Goal: Task Accomplishment & Management: Use online tool/utility

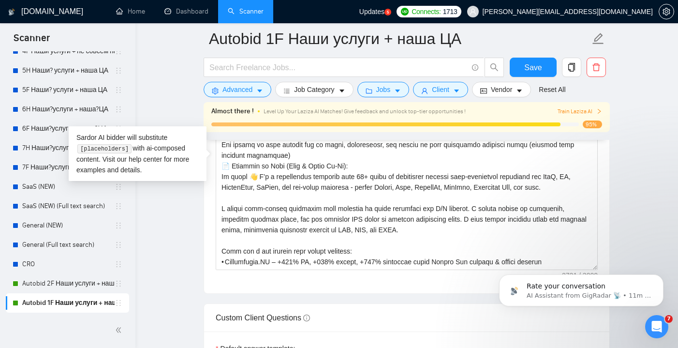
scroll to position [192, 0]
click at [71, 281] on link "Autobid 2F Наши услуги + наша?ЦА" at bounding box center [68, 283] width 92 height 19
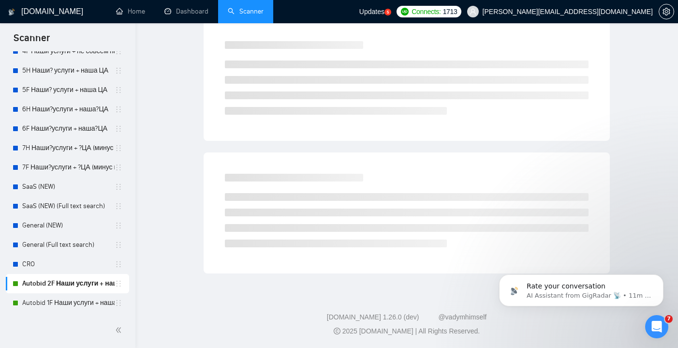
scroll to position [25, 0]
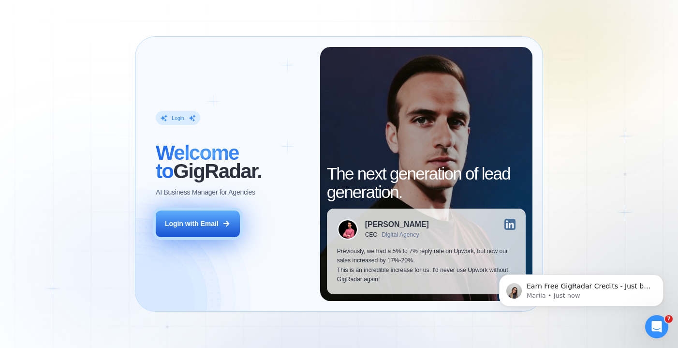
click at [214, 222] on div "Login with Email" at bounding box center [192, 223] width 54 height 9
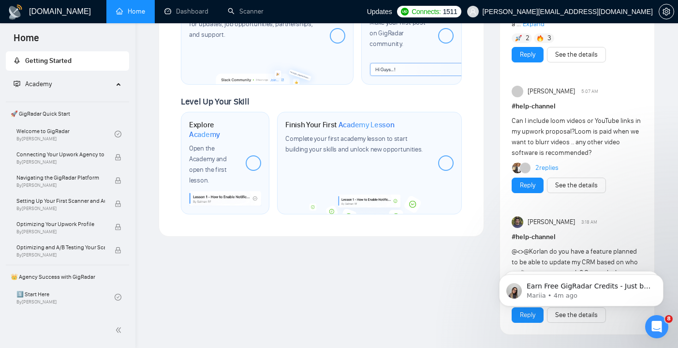
scroll to position [551, 0]
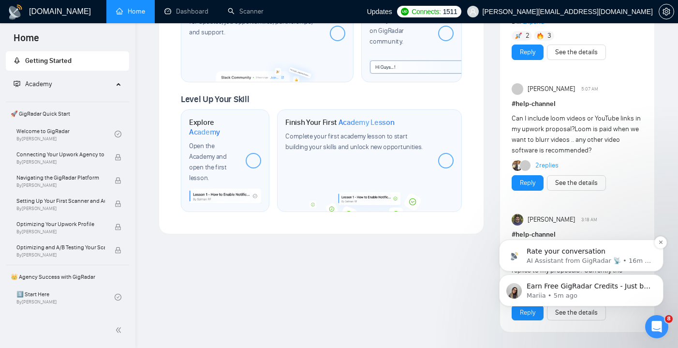
click at [578, 258] on p "AI Assistant from GigRadar 📡 • 16m ago" at bounding box center [589, 260] width 125 height 9
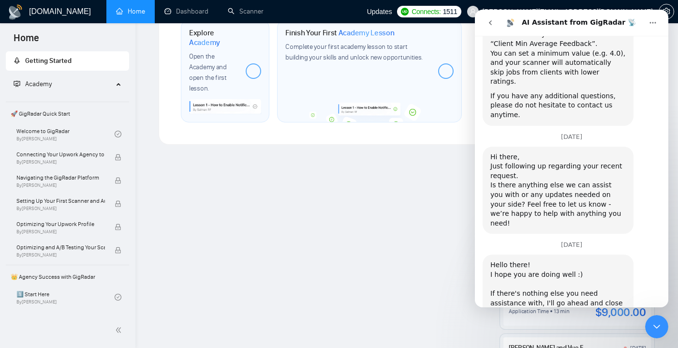
scroll to position [1108, 0]
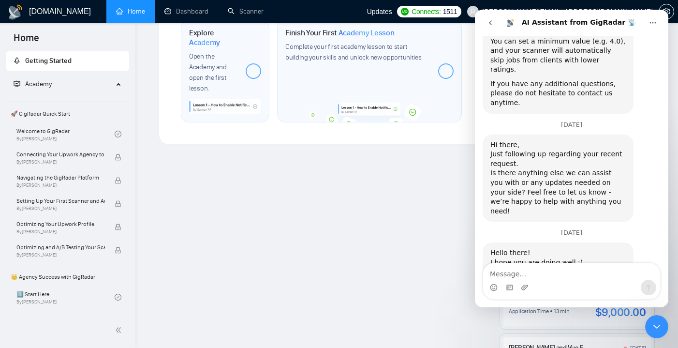
scroll to position [1294, 0]
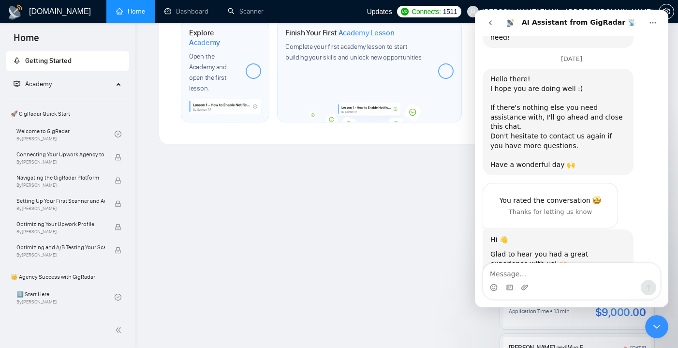
click at [493, 22] on icon "go back" at bounding box center [491, 23] width 8 height 8
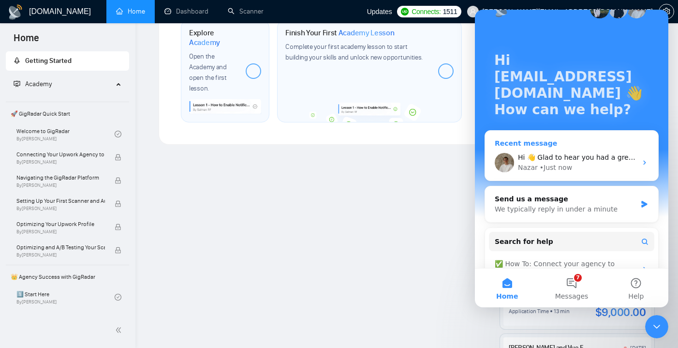
scroll to position [28, 0]
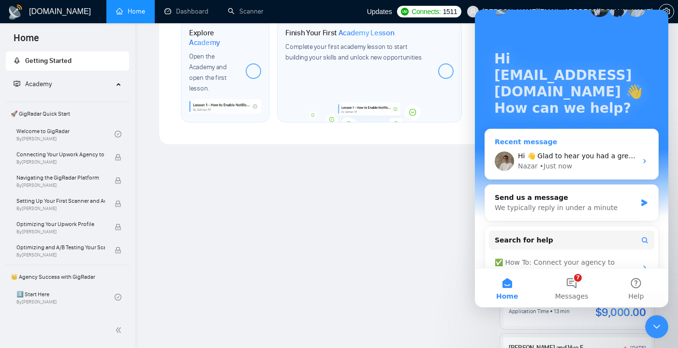
click at [582, 169] on div "Nazar • Just now" at bounding box center [577, 166] width 119 height 10
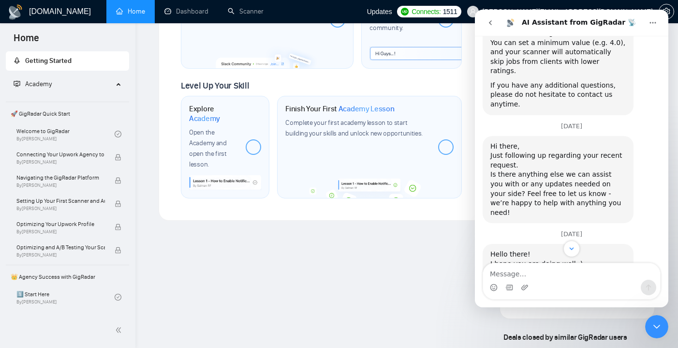
scroll to position [566, 0]
click at [494, 22] on icon "go back" at bounding box center [491, 23] width 8 height 8
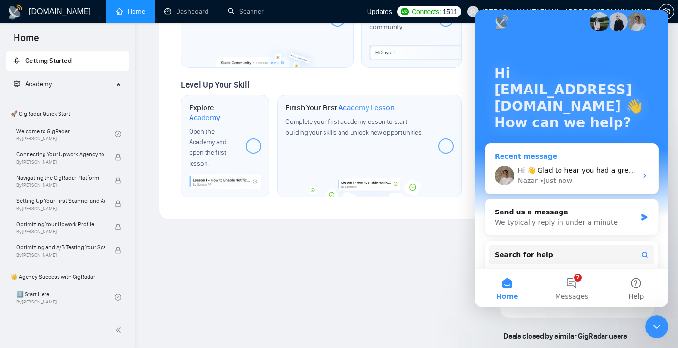
scroll to position [15, 0]
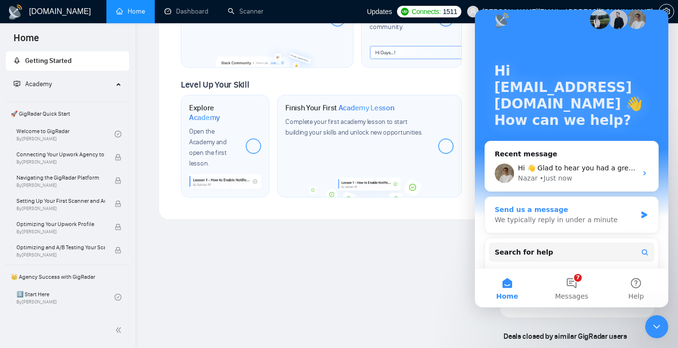
click at [571, 222] on div "We typically reply in under a minute" at bounding box center [566, 220] width 142 height 10
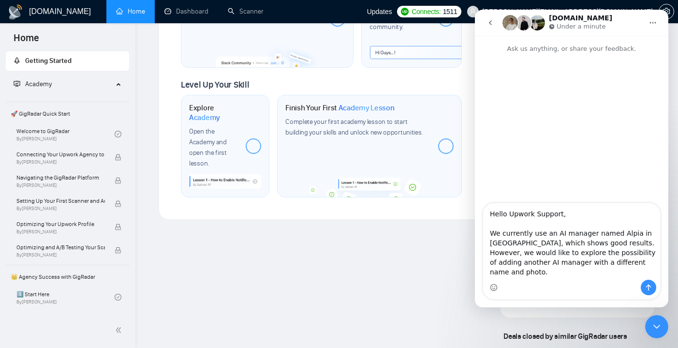
scroll to position [0, 0]
drag, startPoint x: 558, startPoint y: 212, endPoint x: 509, endPoint y: 214, distance: 48.9
click at [509, 214] on textarea "Hello Upwork Support, We currently use an AI manager named Alpia in [GEOGRAPHIC…" at bounding box center [571, 241] width 177 height 76
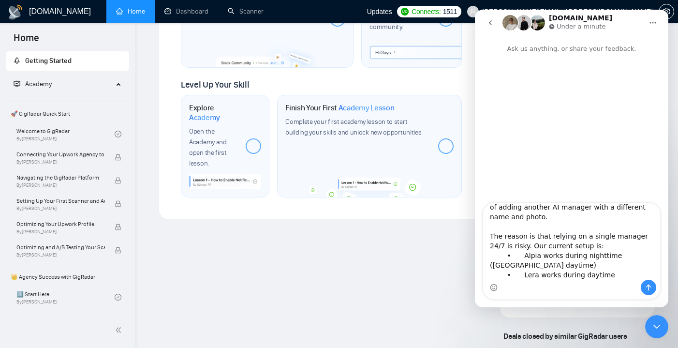
scroll to position [56, 0]
drag, startPoint x: 532, startPoint y: 255, endPoint x: 520, endPoint y: 255, distance: 12.1
click at [520, 255] on textarea "Hello team, We currently use an AI manager named Alpia in [GEOGRAPHIC_DATA], wh…" at bounding box center [571, 241] width 177 height 76
click at [582, 255] on textarea "Hello team, We currently use an AI manager named Alpia in [GEOGRAPHIC_DATA], wh…" at bounding box center [571, 241] width 177 height 76
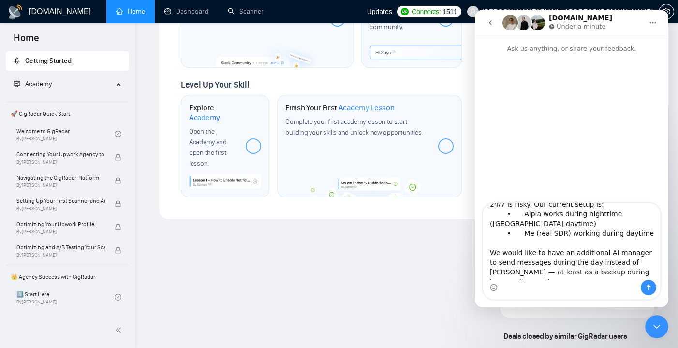
scroll to position [97, 0]
drag, startPoint x: 634, startPoint y: 242, endPoint x: 620, endPoint y: 242, distance: 13.5
click at [620, 242] on textarea "Hello team, We currently use an AI manager named Alpia in [GEOGRAPHIC_DATA], wh…" at bounding box center [571, 241] width 177 height 76
click at [636, 242] on textarea "Hello team, We currently use an AI manager named Alpia in [GEOGRAPHIC_DATA], wh…" at bounding box center [571, 241] width 177 height 76
drag, startPoint x: 579, startPoint y: 252, endPoint x: 569, endPoint y: 252, distance: 10.2
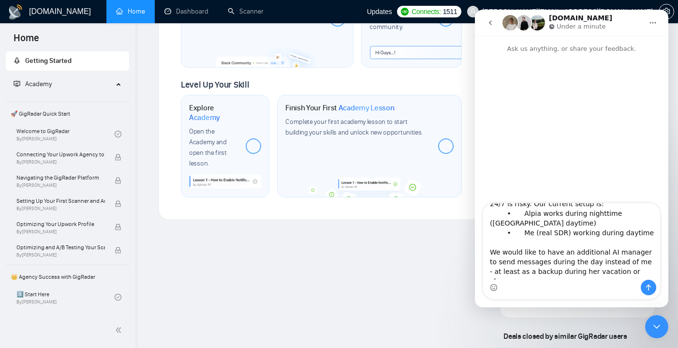
click at [569, 252] on textarea "Hello team, We currently use an AI manager named Alpia in [GEOGRAPHIC_DATA], wh…" at bounding box center [571, 241] width 177 height 76
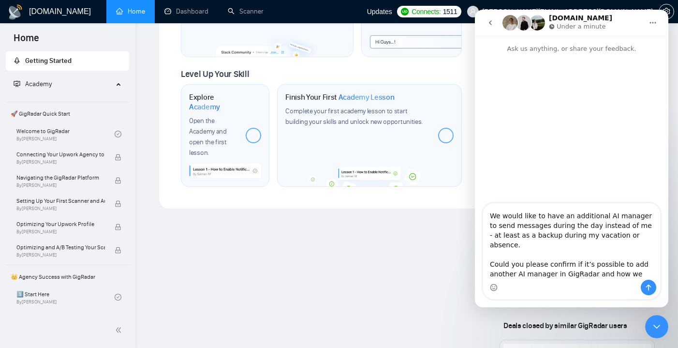
scroll to position [576, 0]
type textarea "Hello team, We currently use an AI manager named Alpia in [GEOGRAPHIC_DATA], wh…"
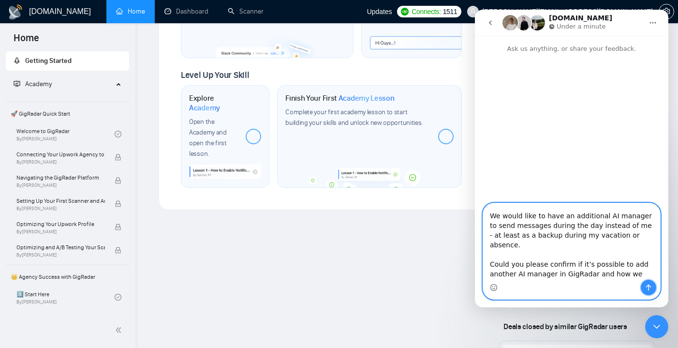
click at [645, 283] on icon "Send a message…" at bounding box center [649, 287] width 8 height 8
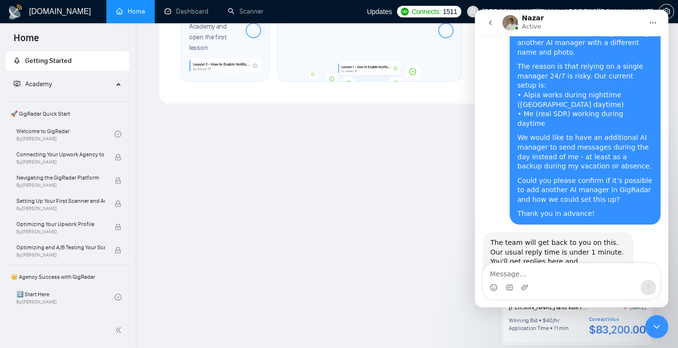
scroll to position [145, 0]
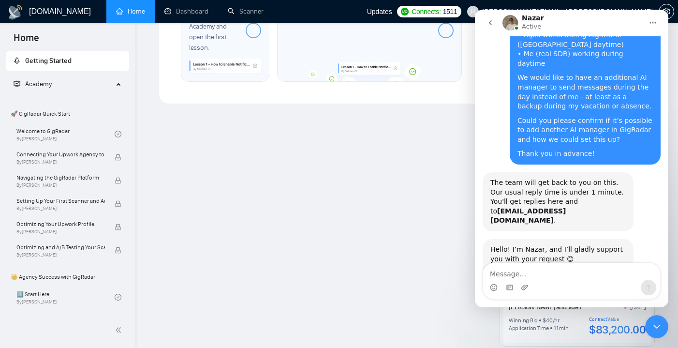
click at [243, 15] on link "Scanner" at bounding box center [246, 11] width 36 height 8
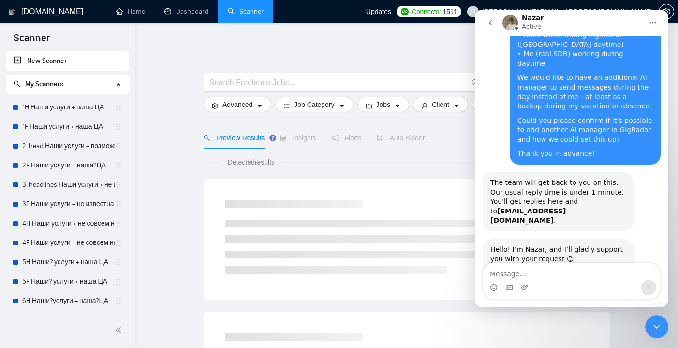
click at [491, 22] on icon "go back" at bounding box center [491, 23] width 8 height 8
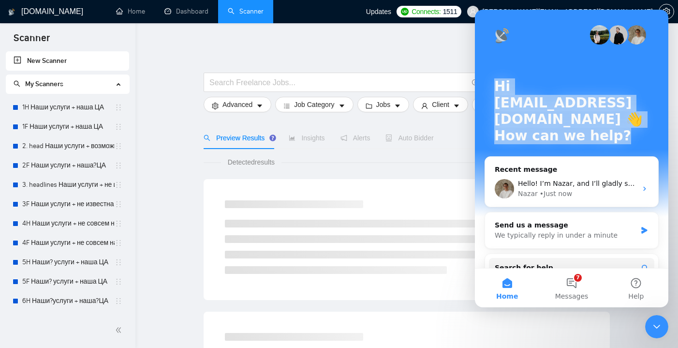
drag, startPoint x: 567, startPoint y: 46, endPoint x: 570, endPoint y: 155, distance: 108.9
click at [570, 155] on div "Hi [EMAIL_ADDRESS][DOMAIN_NAME] 👋 How can we help?" at bounding box center [572, 113] width 174 height 207
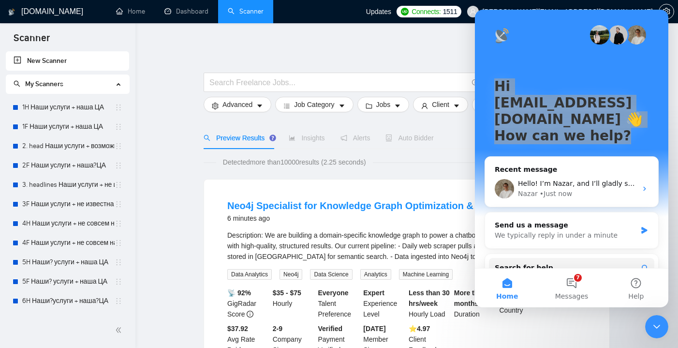
click at [661, 326] on icon "Close Intercom Messenger" at bounding box center [657, 327] width 12 height 12
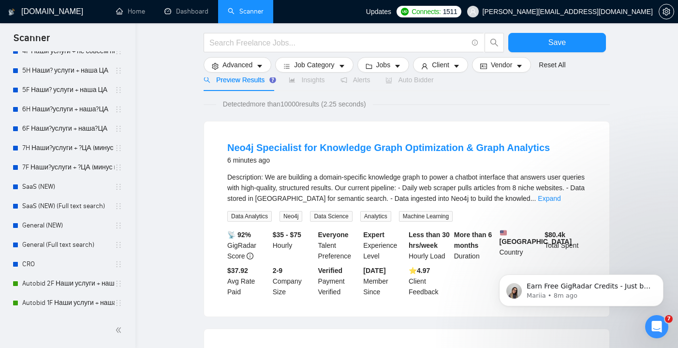
scroll to position [60, 0]
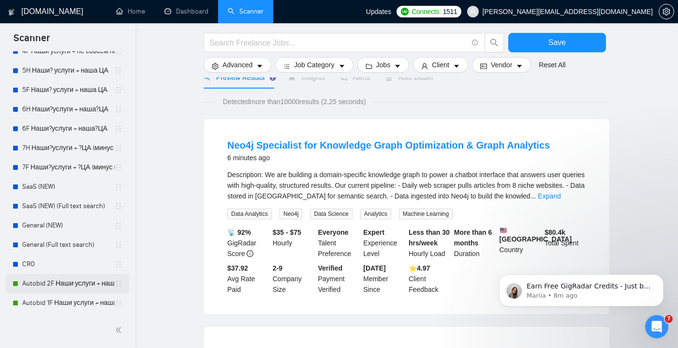
click at [64, 288] on link "Autobid 2F Наши услуги + наша?ЦА" at bounding box center [68, 283] width 92 height 19
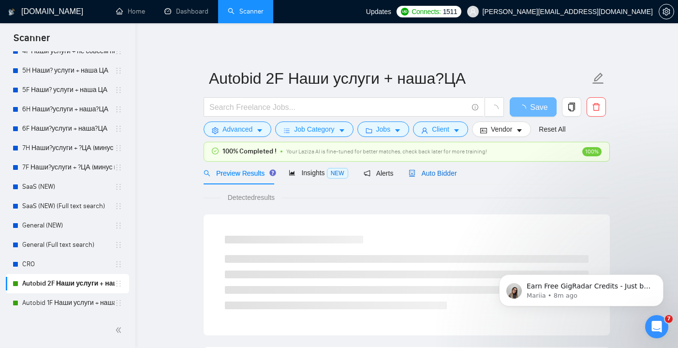
click at [441, 171] on span "Auto Bidder" at bounding box center [433, 173] width 48 height 8
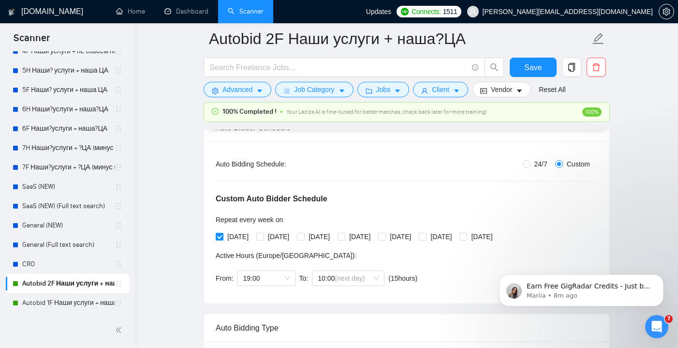
scroll to position [167, 0]
click at [264, 233] on span at bounding box center [260, 236] width 8 height 8
click at [263, 233] on input "[DATE]" at bounding box center [259, 235] width 7 height 7
checkbox input "true"
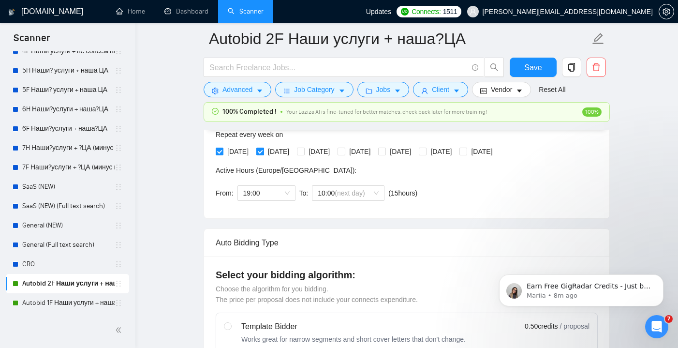
scroll to position [261, 0]
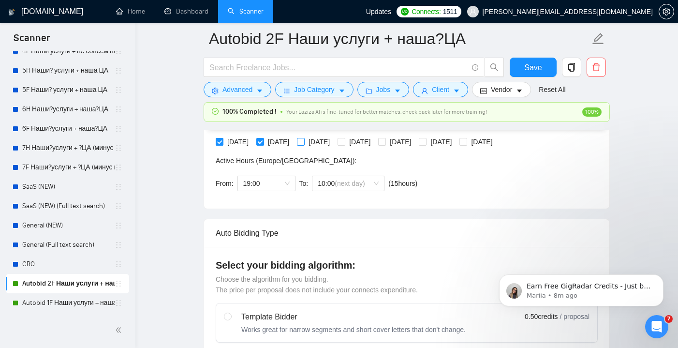
click at [304, 142] on input "[DATE]" at bounding box center [300, 141] width 7 height 7
checkbox input "true"
click at [344, 139] on input "[DATE]" at bounding box center [341, 141] width 7 height 7
checkbox input "true"
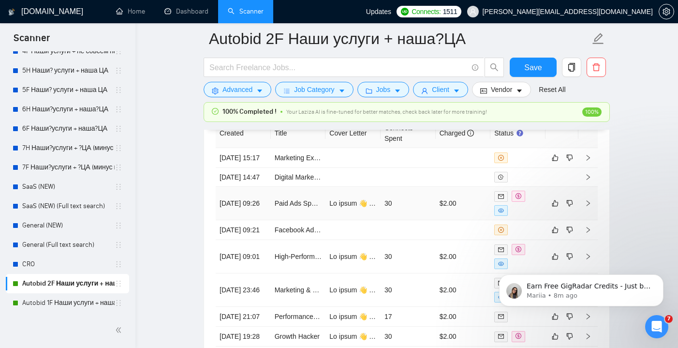
scroll to position [2582, 0]
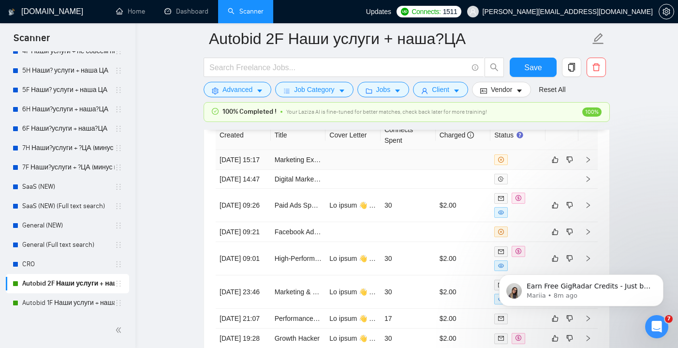
click at [405, 158] on td at bounding box center [408, 160] width 55 height 20
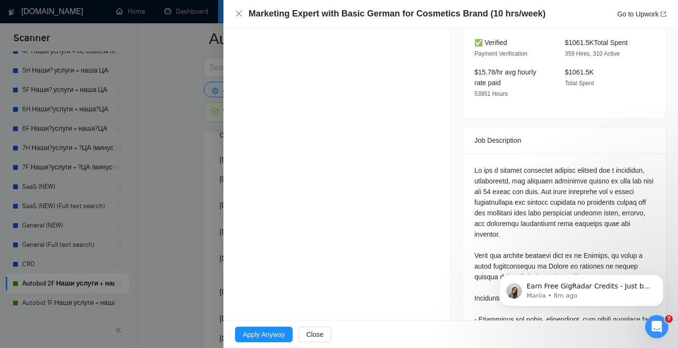
scroll to position [347, 0]
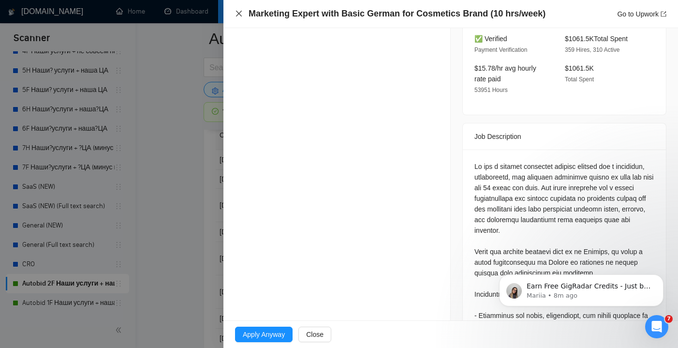
click at [242, 15] on icon "close" at bounding box center [239, 14] width 8 height 8
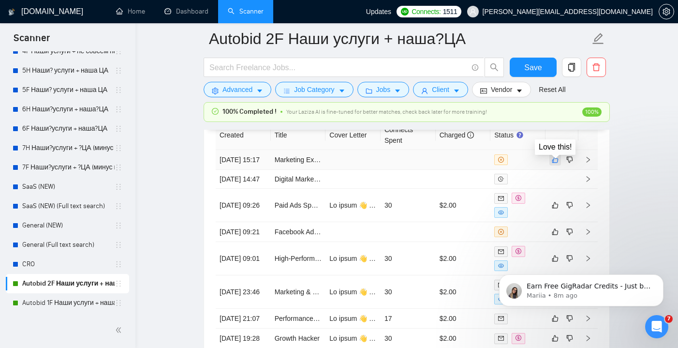
click at [557, 163] on icon "like" at bounding box center [555, 160] width 6 height 6
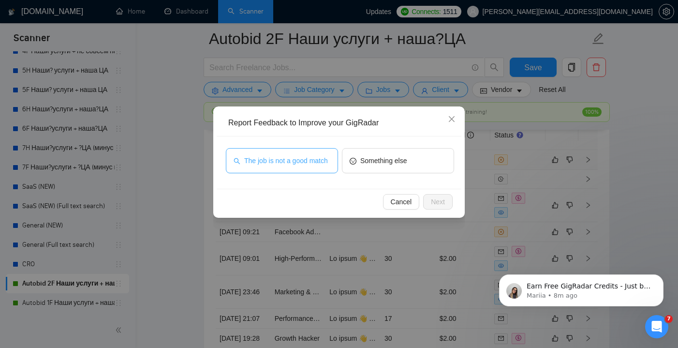
click at [318, 161] on span "The job is not a good match" at bounding box center [286, 160] width 84 height 11
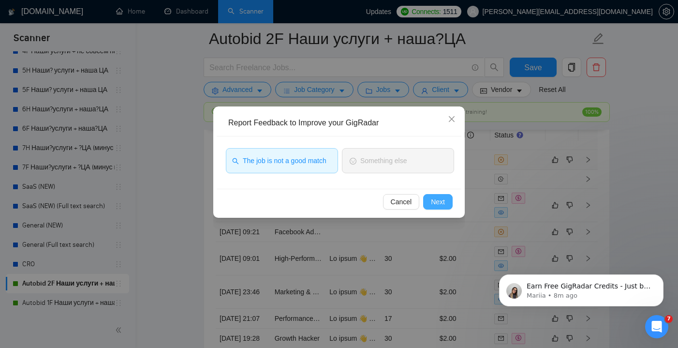
click at [442, 199] on span "Next" at bounding box center [438, 201] width 14 height 11
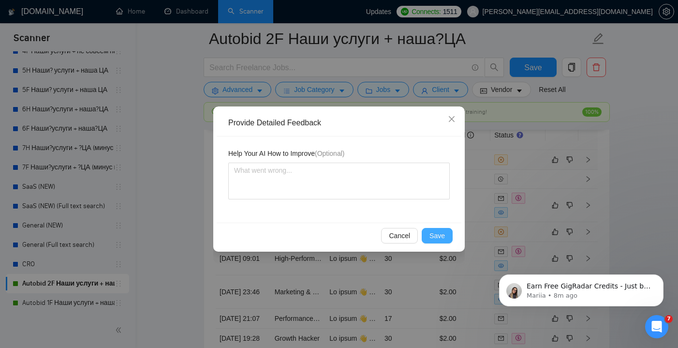
click at [440, 234] on span "Save" at bounding box center [437, 235] width 15 height 11
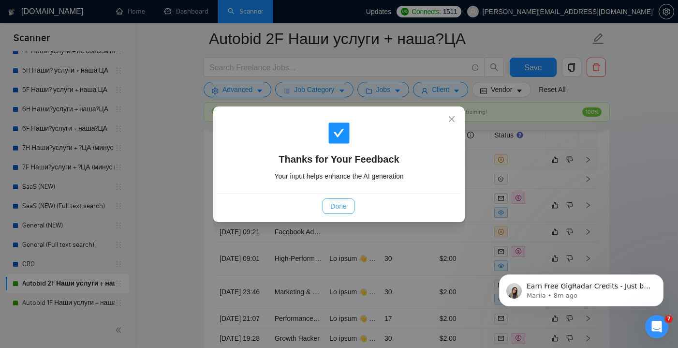
click at [344, 209] on span "Done" at bounding box center [338, 206] width 16 height 11
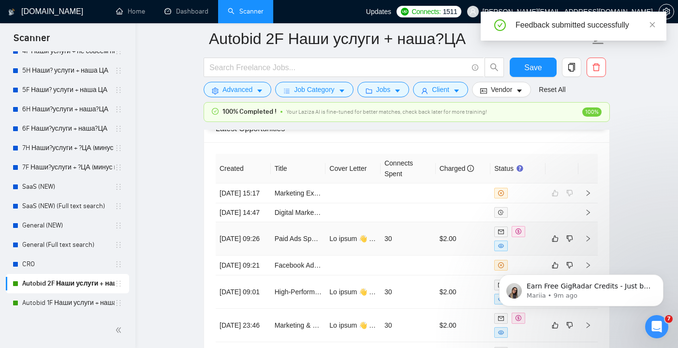
scroll to position [2556, 0]
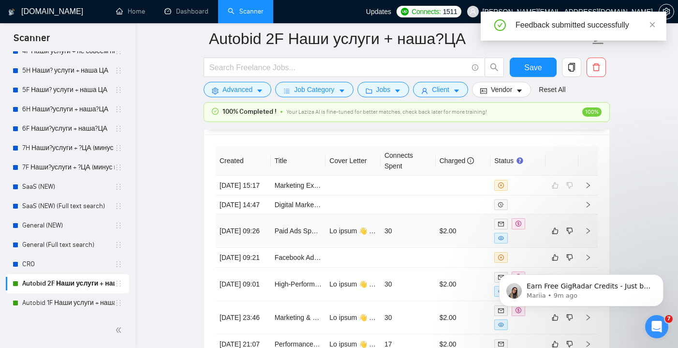
click at [404, 247] on td "30" at bounding box center [408, 230] width 55 height 33
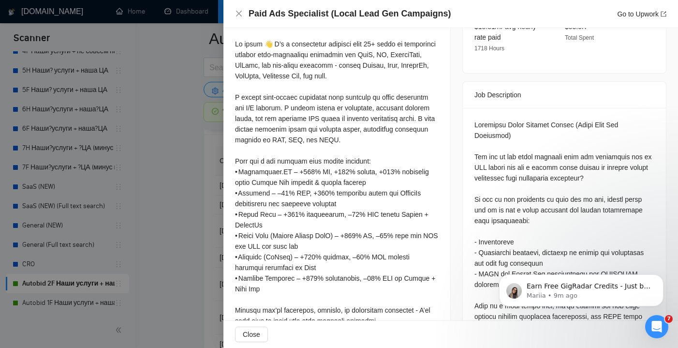
scroll to position [389, 0]
drag, startPoint x: 475, startPoint y: 98, endPoint x: 576, endPoint y: 98, distance: 101.1
copy div "Singapore Based Digital Agency"
click at [241, 15] on icon "close" at bounding box center [239, 14] width 8 height 8
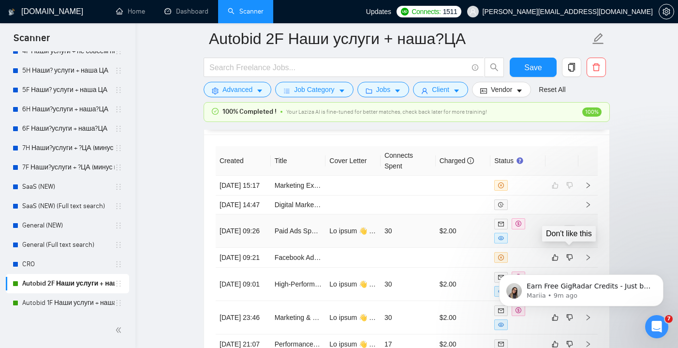
click at [569, 235] on icon "dislike" at bounding box center [569, 231] width 7 height 8
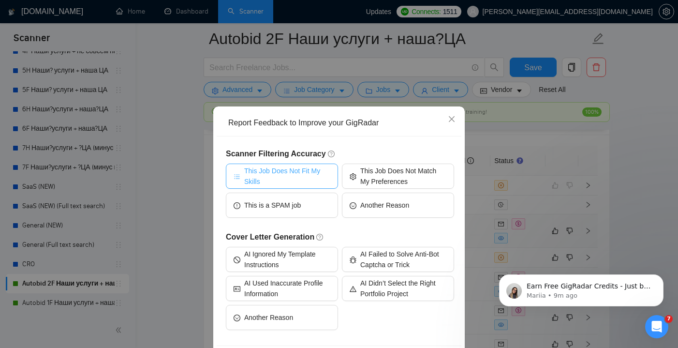
click at [271, 172] on span "This Job Does Not Fit My Skills" at bounding box center [287, 175] width 86 height 21
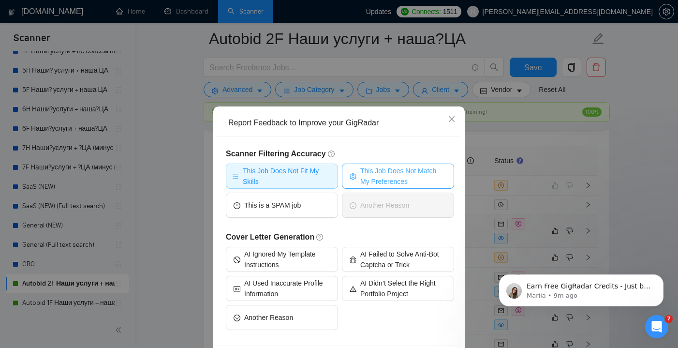
click at [371, 166] on span "This Job Does Not Match My Preferences" at bounding box center [403, 175] width 86 height 21
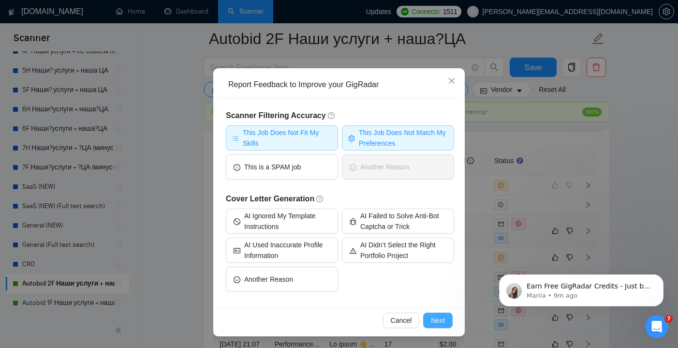
scroll to position [38, 0]
click at [430, 317] on button "Next" at bounding box center [438, 319] width 30 height 15
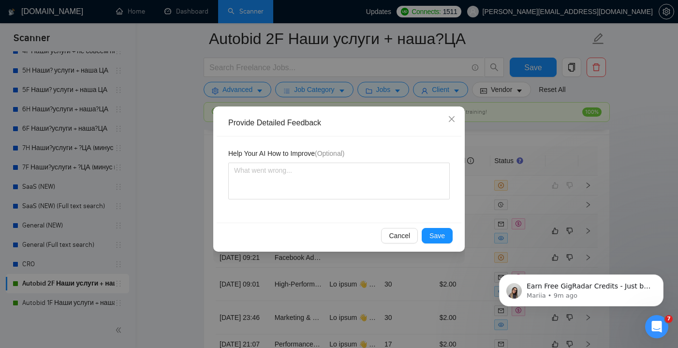
scroll to position [0, 0]
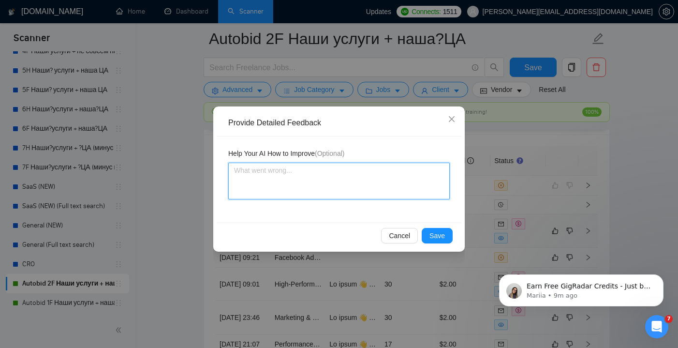
click at [292, 193] on textarea at bounding box center [339, 181] width 222 height 37
type textarea "c"
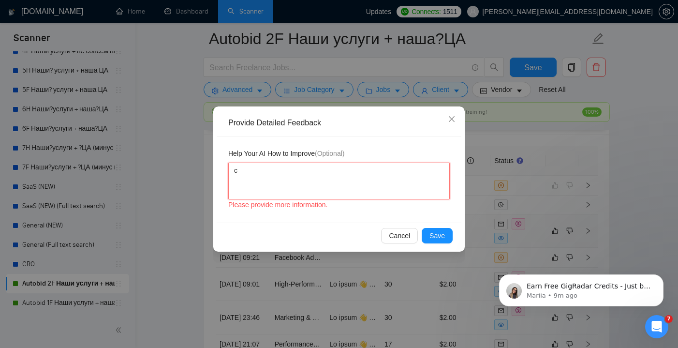
type textarea "ch"
type textarea "che"
type textarea "chec"
type textarea "check"
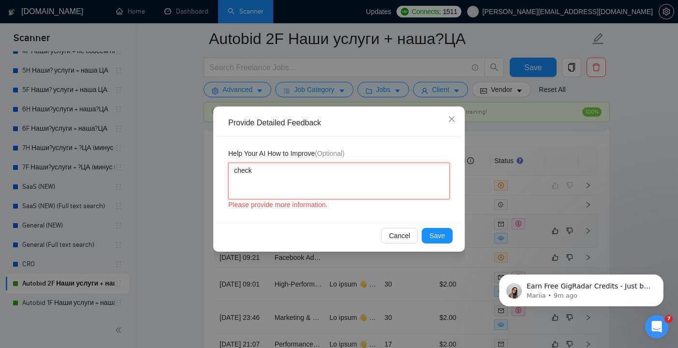
type textarea "check"
type textarea "chec"
type textarea "che"
type textarea "ch"
type textarea "c"
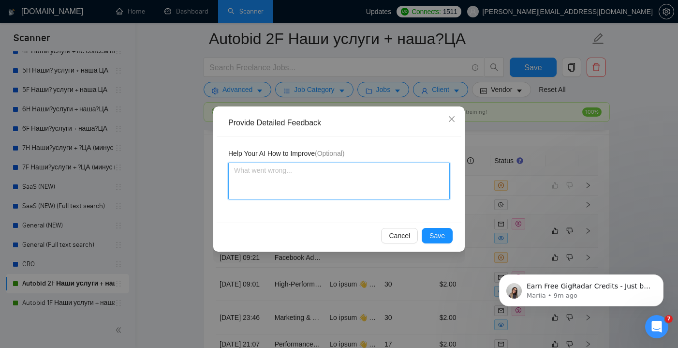
type textarea "T"
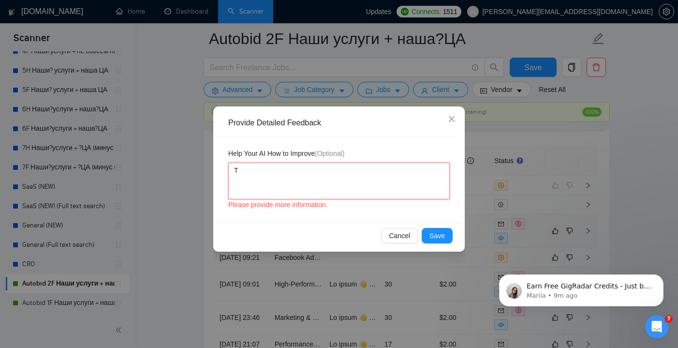
type textarea "Th"
type textarea "The"
type textarea "They"
type textarea "They A"
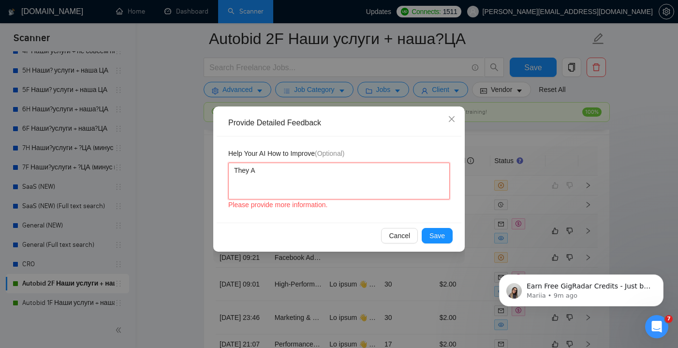
type textarea "They Ar"
type textarea "They Are"
paste textarea "Singapore Based Digital Agency"
type textarea "They Are Singapore Based Digital Agency"
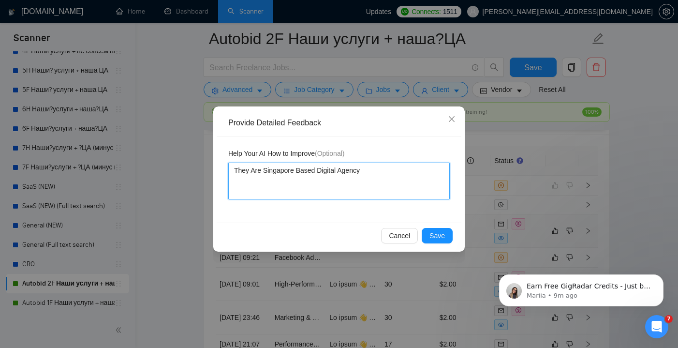
click at [255, 169] on textarea "They Are Singapore Based Digital Agency" at bounding box center [339, 181] width 222 height 37
type textarea "They re Singapore Based Digital Agency"
type textarea "They are Singapore Based Digital Agency"
click at [370, 170] on textarea "They are Singapore Based Digital Agency" at bounding box center [339, 181] width 222 height 37
type textarea "They are Singapore Based Digital Agency"
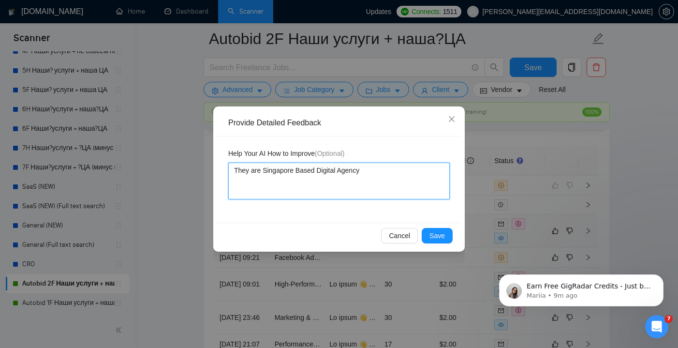
type textarea "They are Singapore Based Digital Agency!"
type textarea "They are Singapore Based Digital Agency! D"
type textarea "They are Singapore Based Digital Agency! Do"
type textarea "They are Singapore Based Digital Agency! Don"
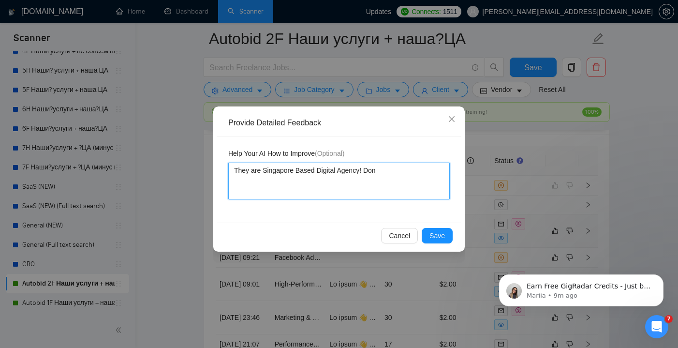
type textarea "They are Singapore Based Digital Agency! Don'"
type textarea "They are Singapore Based Digital Agency! Don't"
type textarea "They are Singapore Based Digital Agency! Don't a"
type textarea "They are Singapore Based Digital Agency! Don't ap"
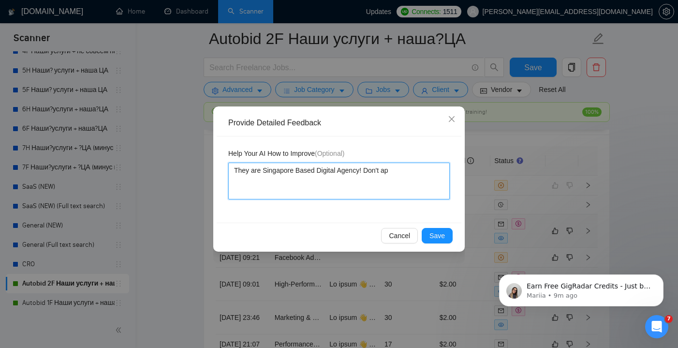
type textarea "They are Singapore Based Digital Agency! Don't apl"
type textarea "They are Singapore Based Digital Agency! Don't ap"
type textarea "They are Singapore Based Digital Agency! Don't app"
type textarea "They are Singapore Based Digital Agency! Don't appl"
type textarea "They are Singapore Based Digital Agency! Don't apply"
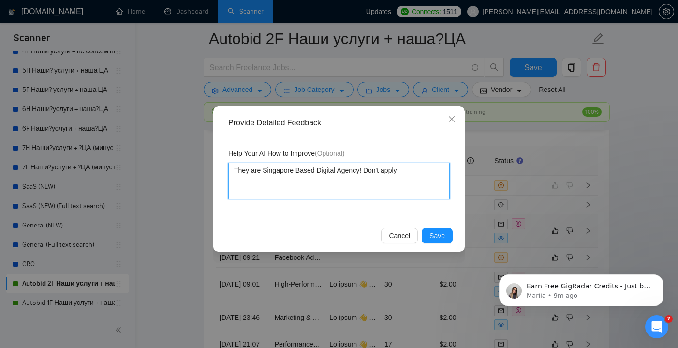
type textarea "They are Singapore Based Digital Agency! Don't apply"
type textarea "They are Singapore Based Digital Agency! Don't apply f"
type textarea "They are Singapore Based Digital Agency! Don't apply fo"
type textarea "They are Singapore Based Digital Agency! Don't apply for"
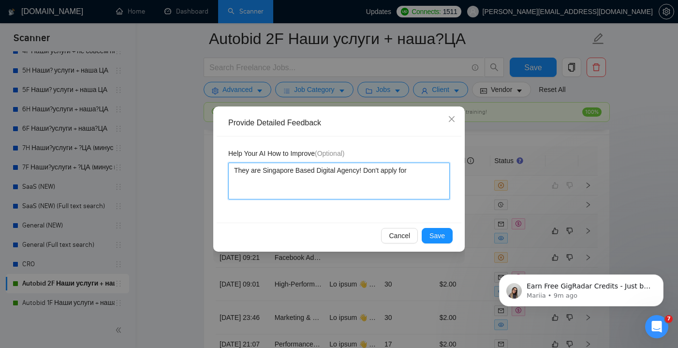
type textarea "They are Singapore Based Digital Agency! Don't apply for j"
type textarea "They are Singapore Based Digital Agency! Don't apply for jo"
type textarea "They are Singapore Based Digital Agency! Don't apply for job"
type textarea "They are Singapore Based Digital Agency! Don't apply for jobs"
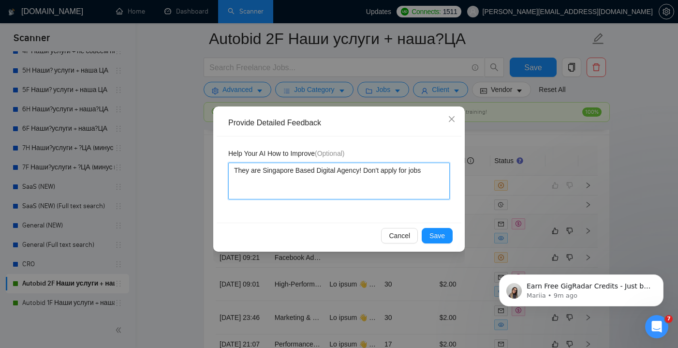
type textarea "They are Singapore Based Digital Agency! Don't apply for jobs p"
type textarea "They are Singapore Based Digital Agency! Don't apply for jobs po"
type textarea "They are Singapore Based Digital Agency! Don't apply for jobs pos"
type textarea "They are Singapore Based Digital Agency! Don't apply for jobs post"
type textarea "They are Singapore Based Digital Agency! Don't apply for jobs poste"
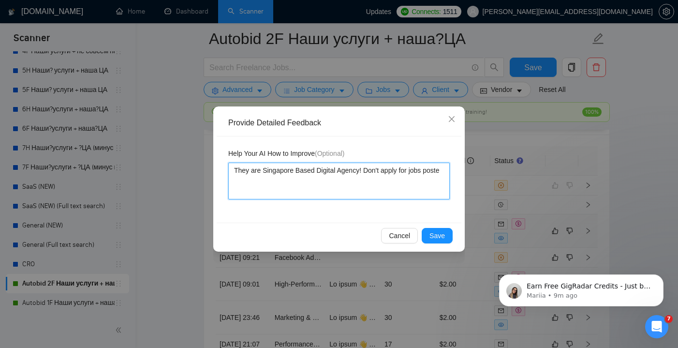
type textarea "They are Singapore Based Digital Agency! Don't apply for jobs posted"
type textarea "They are Singapore Based Digital Agency! Don't apply for jobs posted b"
type textarea "They are Singapore Based Digital Agency! Don't apply for jobs posted by"
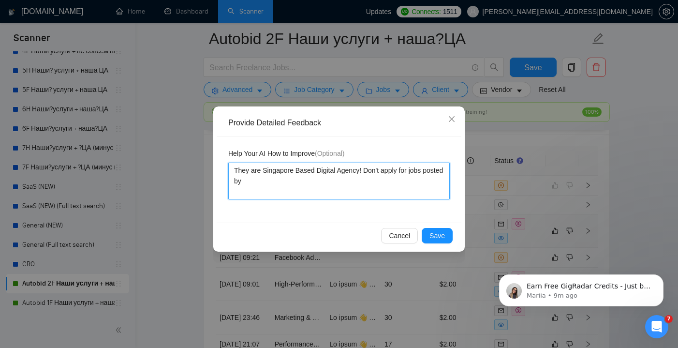
type textarea "They are Singapore Based Digital Agency! Don't apply for jobs posted by a"
type textarea "They are Singapore Based Digital Agency! Don't apply for jobs posted by ag"
type textarea "They are Singapore Based Digital Agency! Don't apply for jobs posted by age"
type textarea "They are Singapore Based Digital Agency! Don't apply for jobs posted by agen"
type textarea "They are Singapore Based Digital Agency! Don't apply for jobs posted by agenc"
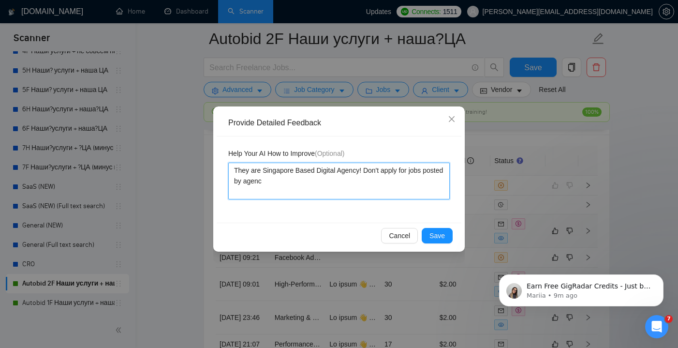
type textarea "They are Singapore Based Digital Agency! Don't apply for jobs posted by agencu"
type textarea "They are Singapore Based Digital Agency! Don't apply for jobs posted by agenc"
type textarea "They are Singapore Based Digital Agency! Don't apply for jobs posted by agenci"
type textarea "They are Singapore Based Digital Agency! Don't apply for jobs posted by agencie"
type textarea "They are Singapore Based Digital Agency! Don't apply for jobs posted by agencies"
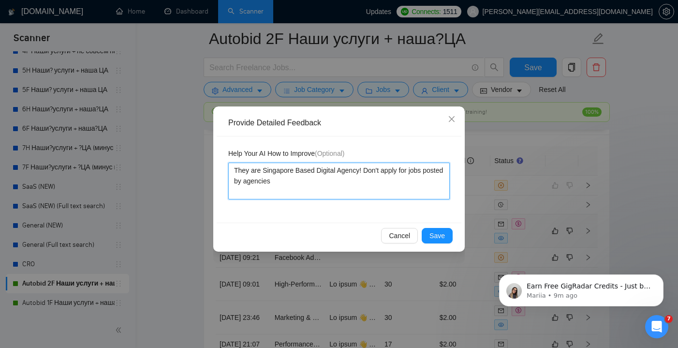
type textarea "They are Singapore Based Digital Agency! Don't apply for jobs posted by agencies"
type textarea "They are Singapore Based Digital Agency! Don't apply for jobs posted by agencie…"
type textarea "They are Singapore Based Digital Agency! Don't apply for jobs posted by agencies"
type textarea "They are Singapore Based Digital Agency! Don't apply for jobs posted by agencie…"
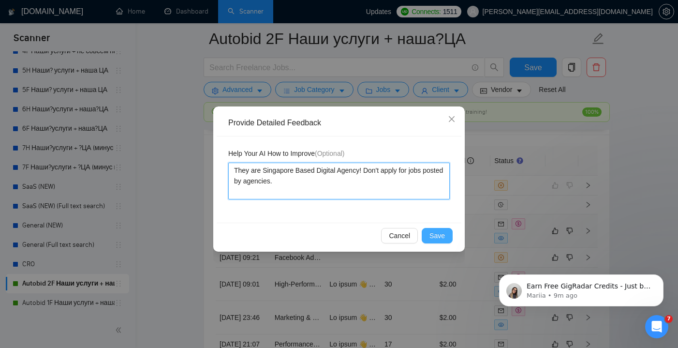
type textarea "They are Singapore Based Digital Agency! Don't apply for jobs posted by agencie…"
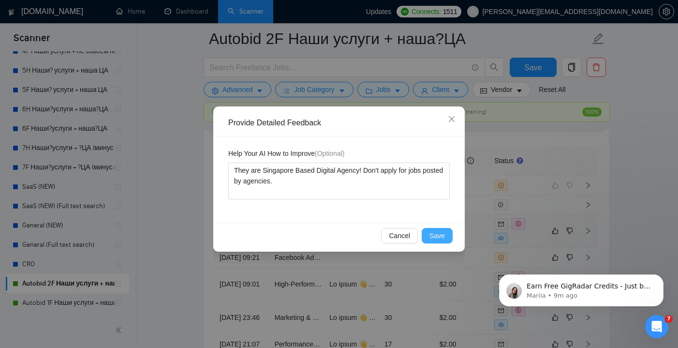
click at [439, 236] on span "Save" at bounding box center [437, 235] width 15 height 11
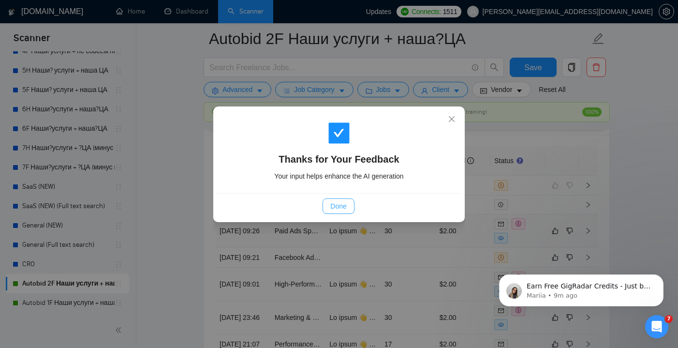
click at [333, 206] on span "Done" at bounding box center [338, 206] width 16 height 11
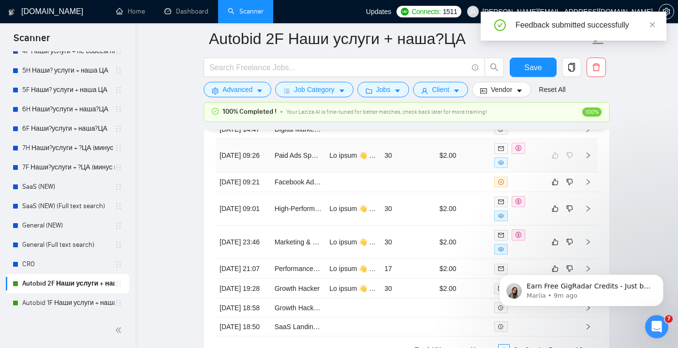
scroll to position [2634, 0]
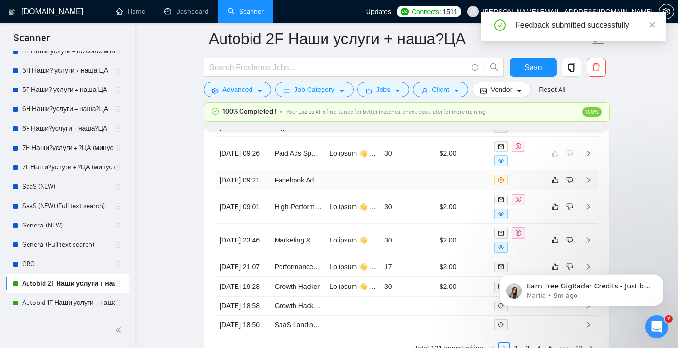
click at [426, 190] on td at bounding box center [408, 180] width 55 height 20
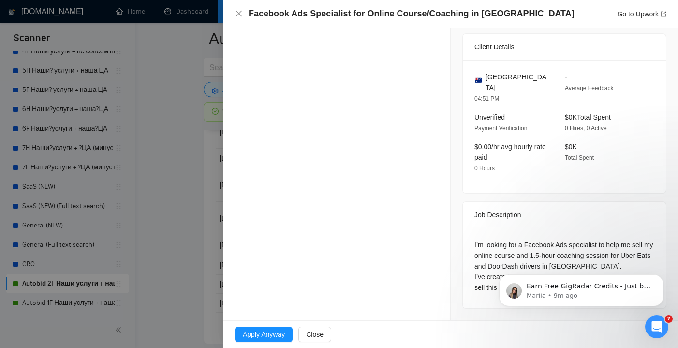
scroll to position [2656, 0]
click at [240, 19] on div "Facebook Ads Specialist for Online Course/Coaching in [GEOGRAPHIC_DATA] Go to U…" at bounding box center [450, 14] width 431 height 12
click at [239, 18] on div "Facebook Ads Specialist for Online Course/Coaching in [GEOGRAPHIC_DATA] Go to U…" at bounding box center [450, 14] width 431 height 12
click at [239, 14] on icon "close" at bounding box center [239, 14] width 6 height 6
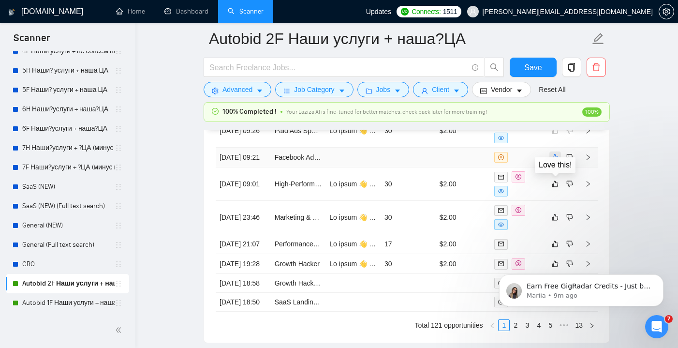
click at [554, 161] on icon "like" at bounding box center [555, 157] width 7 height 8
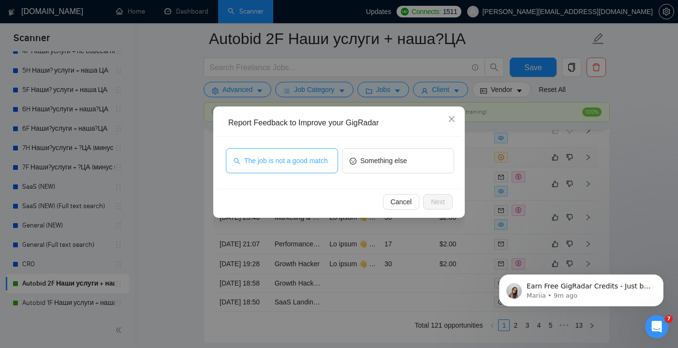
click at [304, 160] on span "The job is not a good match" at bounding box center [286, 160] width 84 height 11
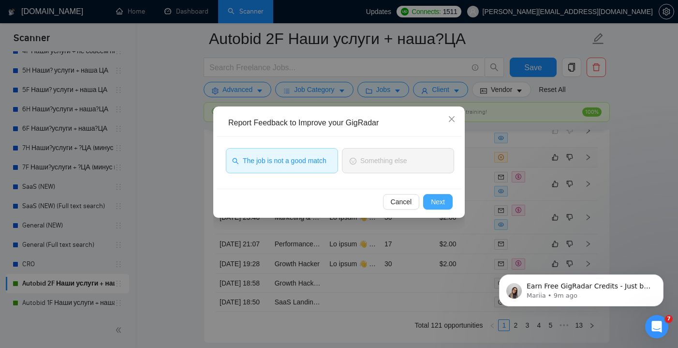
click at [440, 205] on span "Next" at bounding box center [438, 201] width 14 height 11
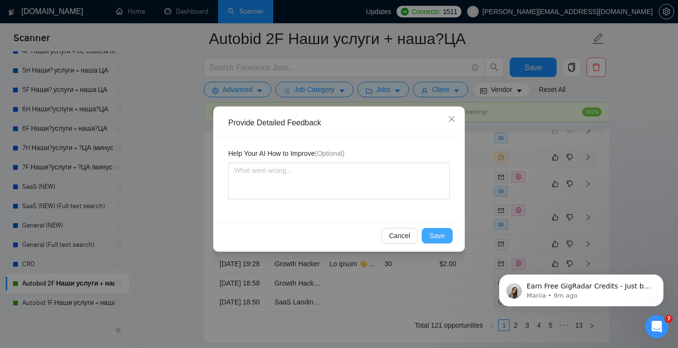
click at [438, 238] on span "Save" at bounding box center [437, 235] width 15 height 11
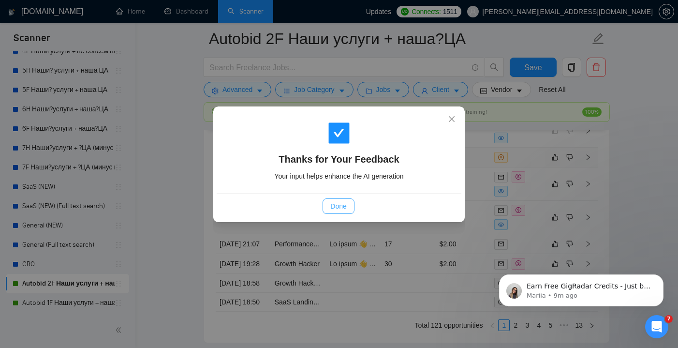
click at [346, 210] on span "Done" at bounding box center [338, 206] width 16 height 11
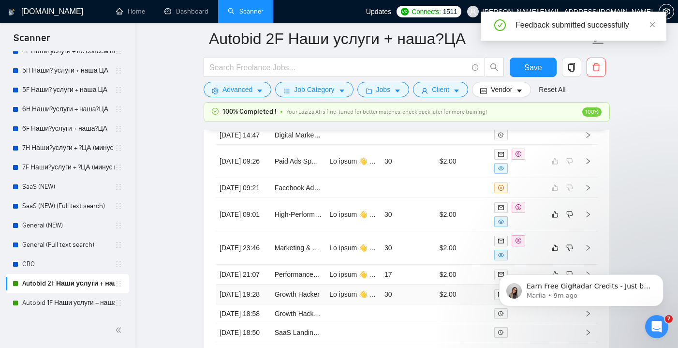
scroll to position [2632, 0]
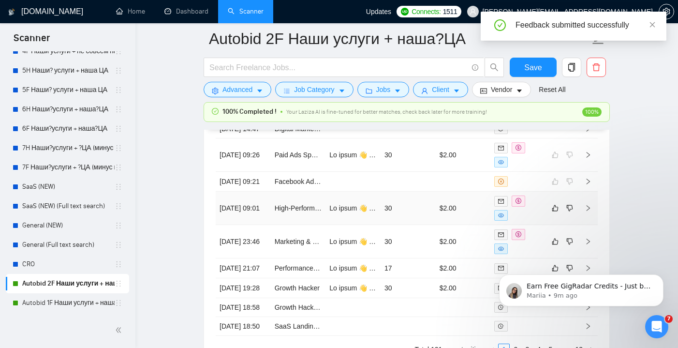
click at [416, 225] on td "30" at bounding box center [408, 208] width 55 height 33
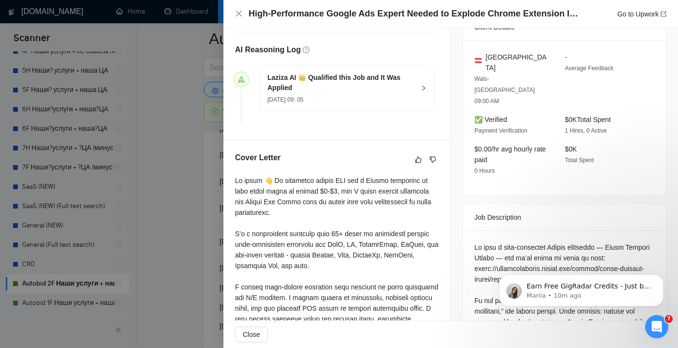
scroll to position [104, 0]
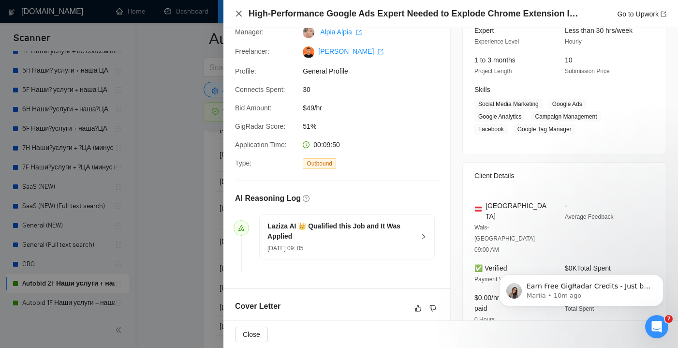
click at [237, 15] on icon "close" at bounding box center [239, 14] width 6 height 6
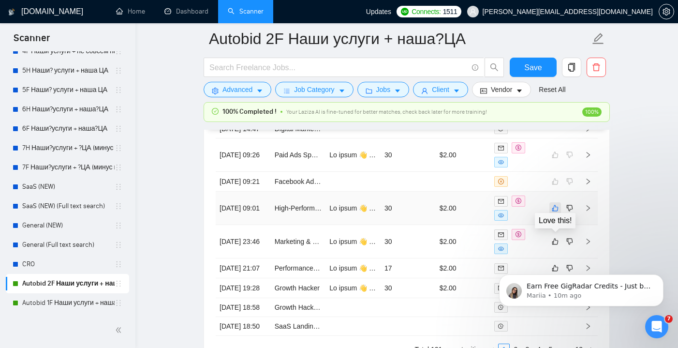
click at [554, 212] on icon "like" at bounding box center [555, 208] width 7 height 8
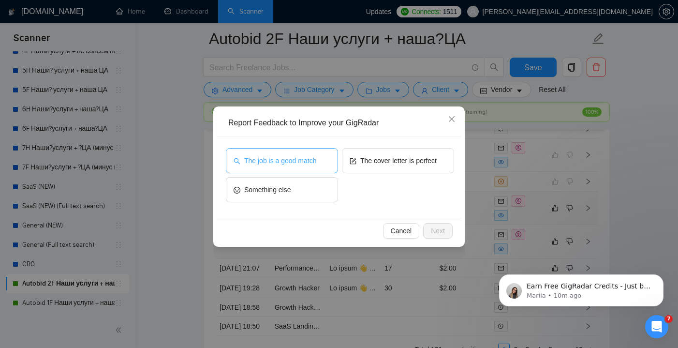
click at [311, 163] on span "The job is a good match" at bounding box center [280, 160] width 72 height 11
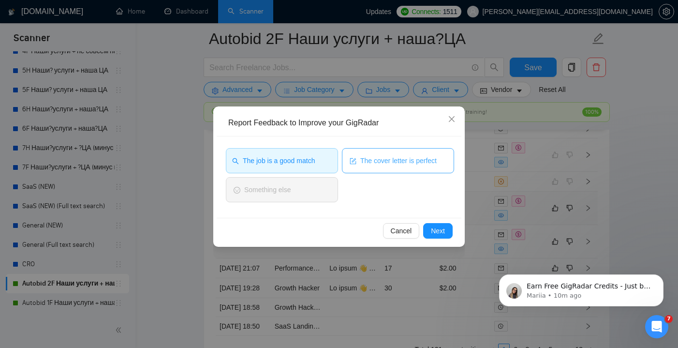
click at [359, 163] on button "The cover letter is perfect" at bounding box center [398, 160] width 112 height 25
click at [436, 228] on span "Next" at bounding box center [438, 230] width 14 height 11
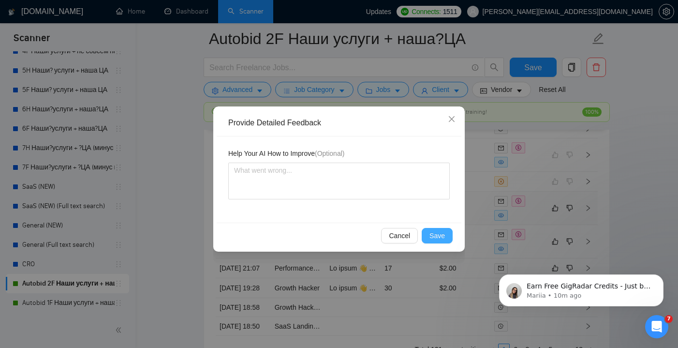
click at [433, 237] on span "Save" at bounding box center [437, 235] width 15 height 11
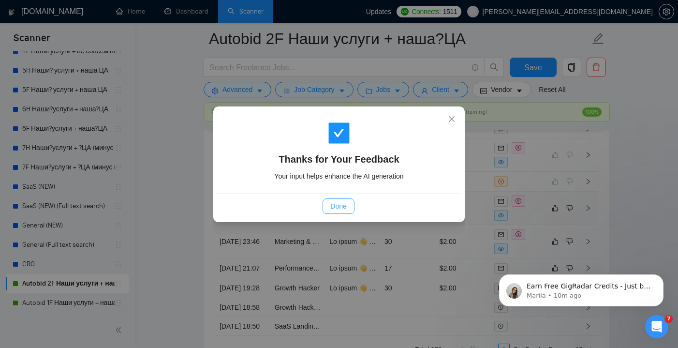
click at [338, 206] on span "Done" at bounding box center [338, 206] width 16 height 11
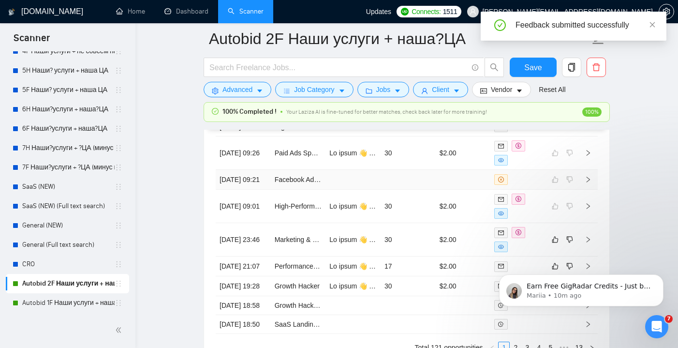
scroll to position [2654, 0]
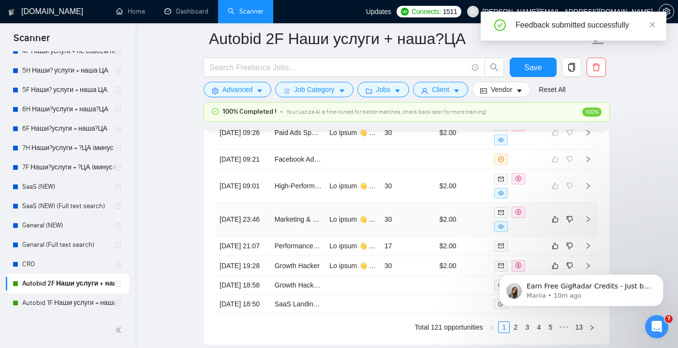
click at [424, 236] on td "30" at bounding box center [408, 219] width 55 height 33
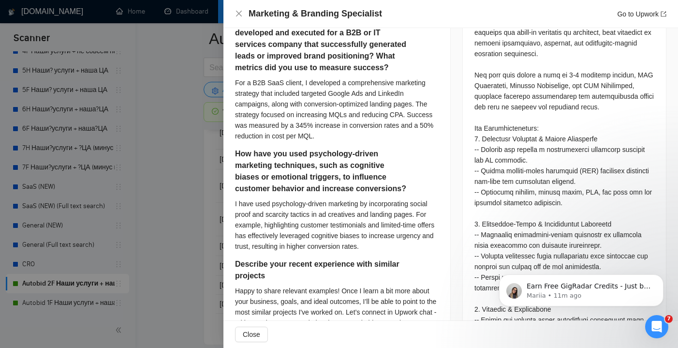
scroll to position [528, 0]
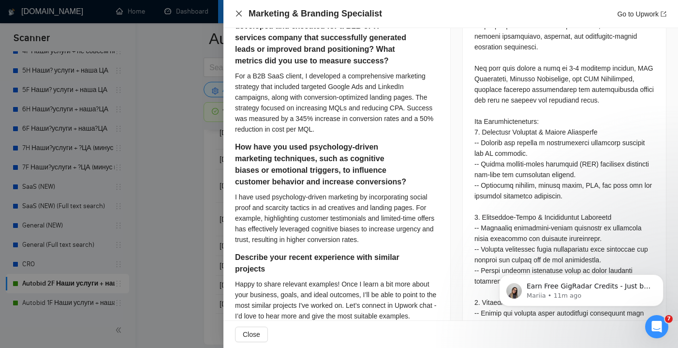
click at [238, 11] on icon "close" at bounding box center [239, 14] width 8 height 8
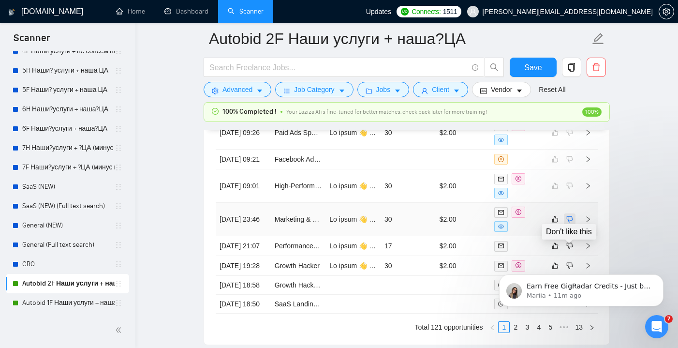
click at [569, 223] on icon "dislike" at bounding box center [569, 219] width 7 height 8
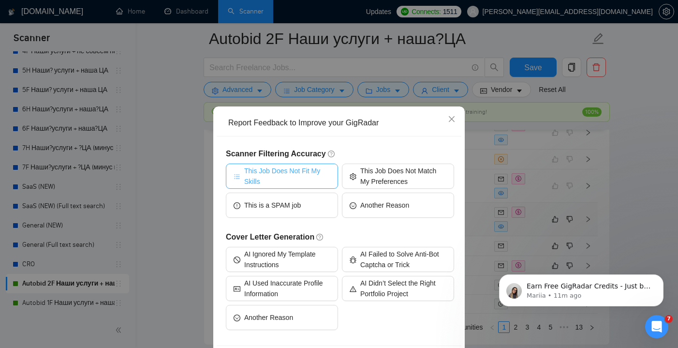
click at [330, 174] on button "This Job Does Not Fit My Skills" at bounding box center [282, 175] width 112 height 25
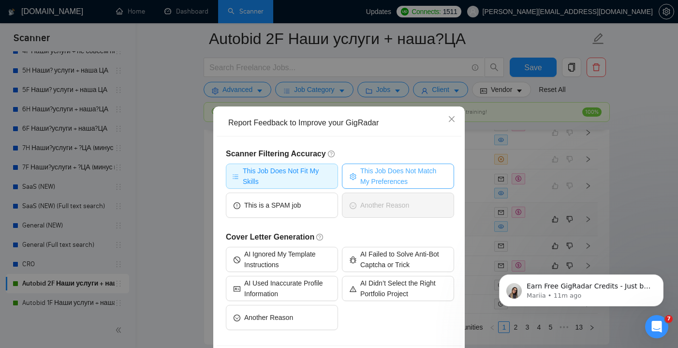
click at [369, 176] on span "This Job Does Not Match My Preferences" at bounding box center [403, 175] width 86 height 21
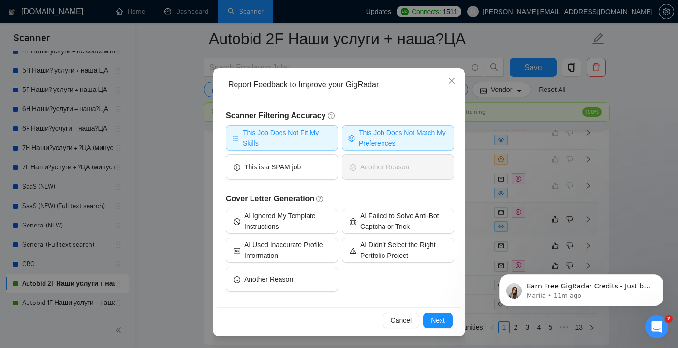
scroll to position [38, 0]
click at [439, 328] on div "Cancel Next" at bounding box center [339, 320] width 245 height 26
click at [440, 322] on span "Next" at bounding box center [438, 320] width 14 height 11
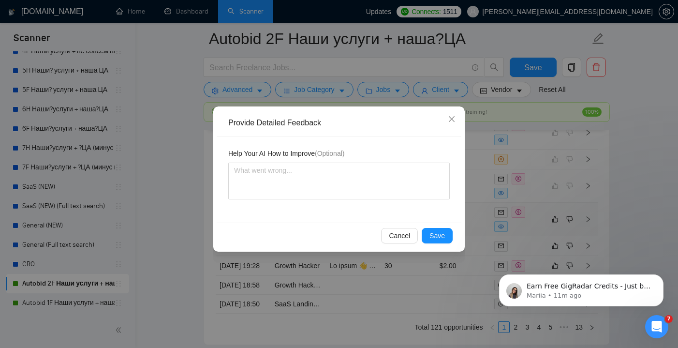
scroll to position [0, 0]
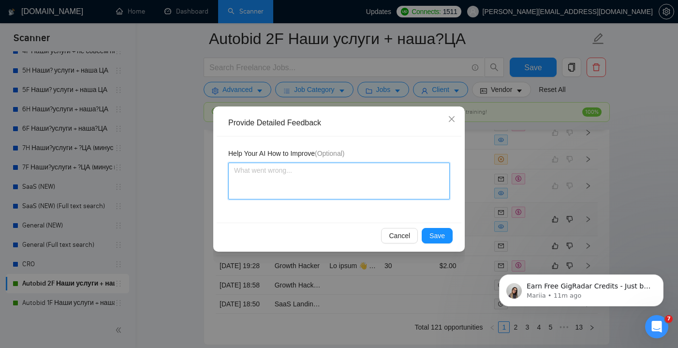
click at [310, 169] on textarea at bounding box center [339, 181] width 222 height 37
type textarea "T"
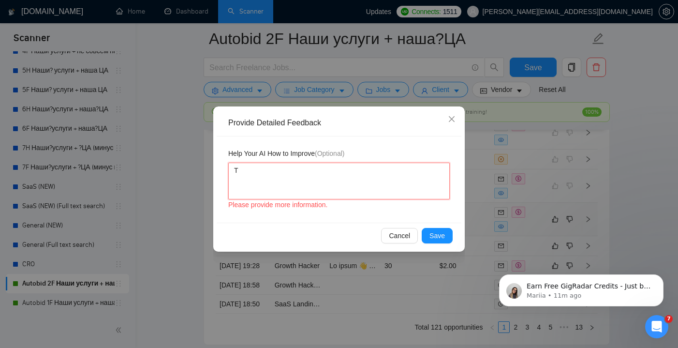
type textarea "Th"
type textarea "Thi"
type textarea "This"
type textarea "This i"
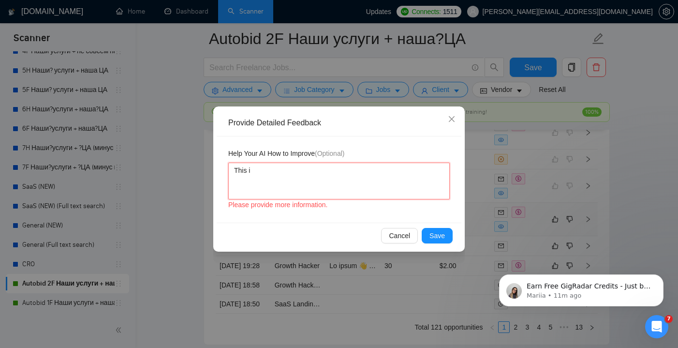
type textarea "This is"
type textarea "This is m"
type textarea "This is mo"
type textarea "This is mor"
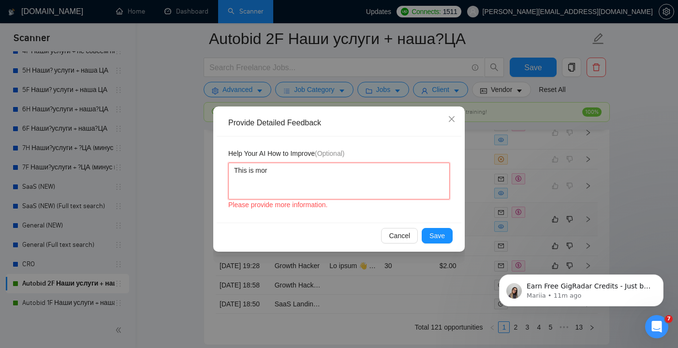
type textarea "This is more"
type textarea "This is more m"
type textarea "This is more ma"
type textarea "This is more man"
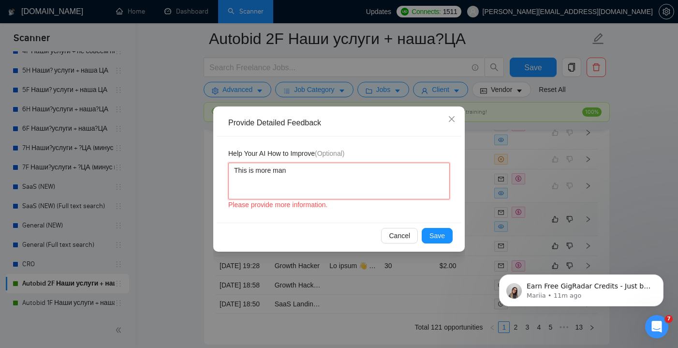
type textarea "This is more mana"
type textarea "This is more manag"
type textarea "This is more managm"
type textarea "This is more managme"
type textarea "This is more managmen"
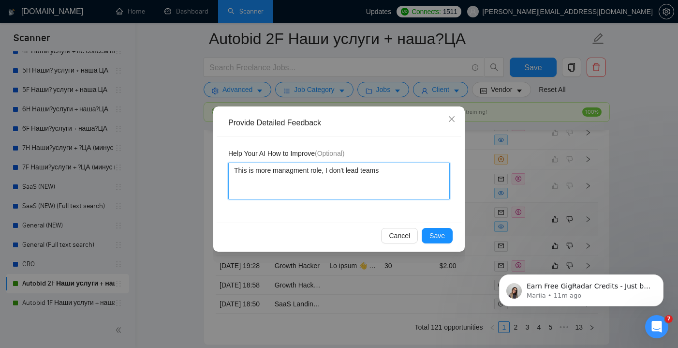
click at [365, 174] on textarea "This is more managment role, I don't lead teams" at bounding box center [339, 181] width 222 height 37
click at [365, 170] on textarea "This is more managment role, I don't lead teams" at bounding box center [339, 181] width 222 height 37
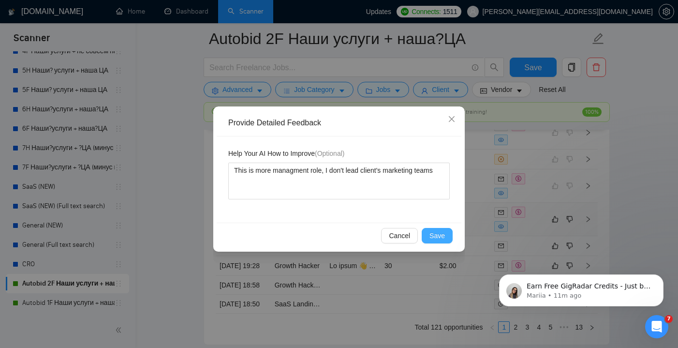
click at [438, 236] on span "Save" at bounding box center [437, 235] width 15 height 11
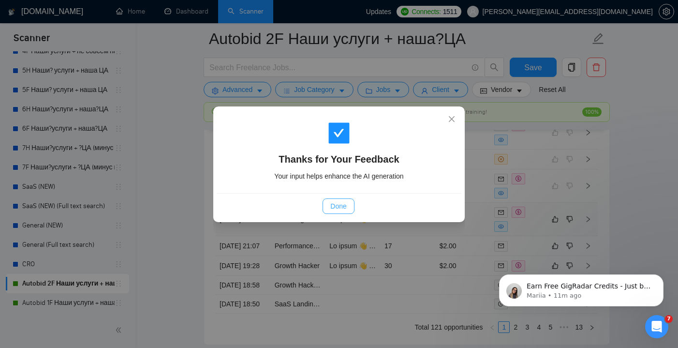
click at [342, 207] on span "Done" at bounding box center [338, 206] width 16 height 11
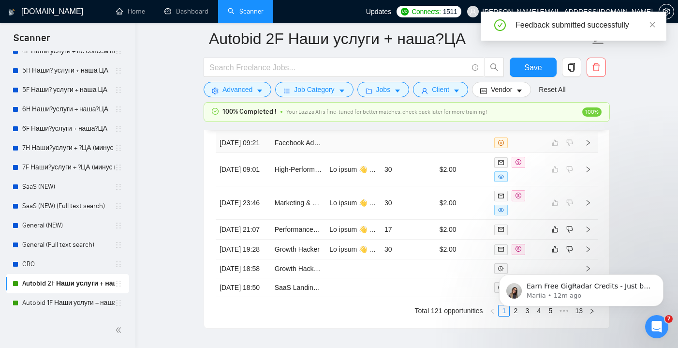
scroll to position [2673, 0]
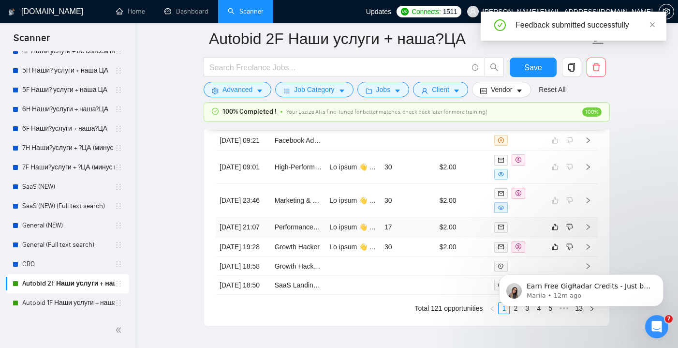
click at [472, 237] on td "$2.00" at bounding box center [463, 227] width 55 height 20
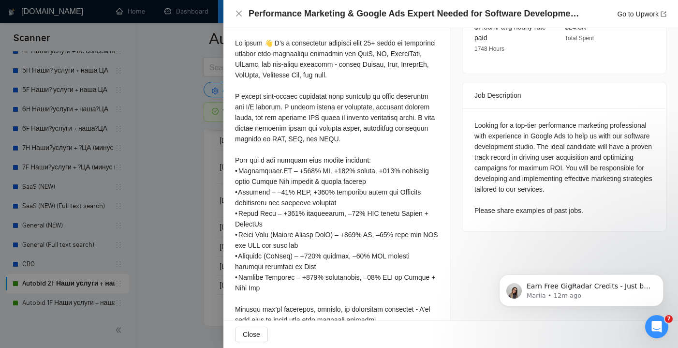
scroll to position [375, 0]
click at [240, 17] on icon "close" at bounding box center [239, 14] width 8 height 8
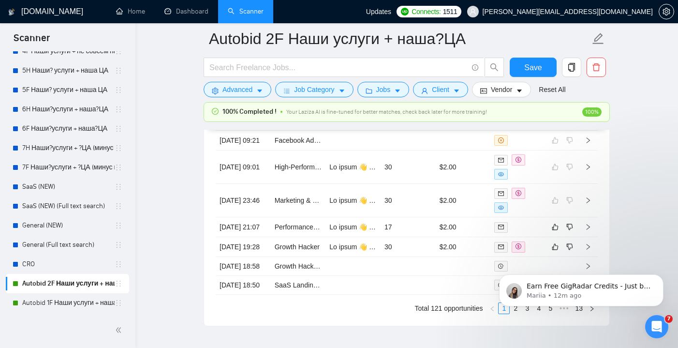
click at [549, 259] on body "Earn Free GigRadar Credits - Just by Sharing Your Story! 💬 Want more credits fo…" at bounding box center [582, 288] width 186 height 60
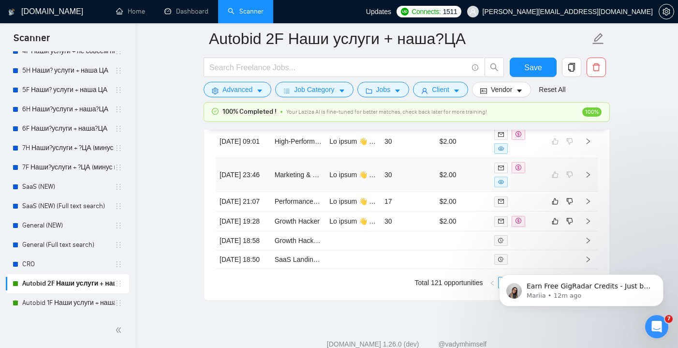
scroll to position [2701, 0]
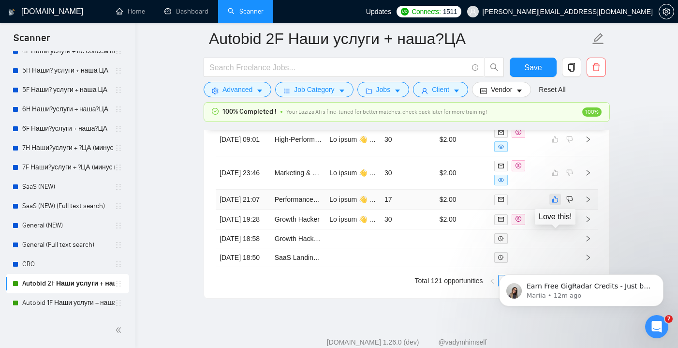
click at [556, 203] on icon "like" at bounding box center [555, 199] width 7 height 8
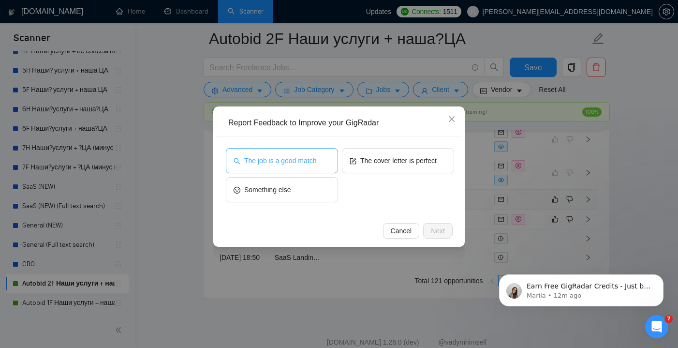
click at [316, 159] on span "The job is a good match" at bounding box center [280, 160] width 72 height 11
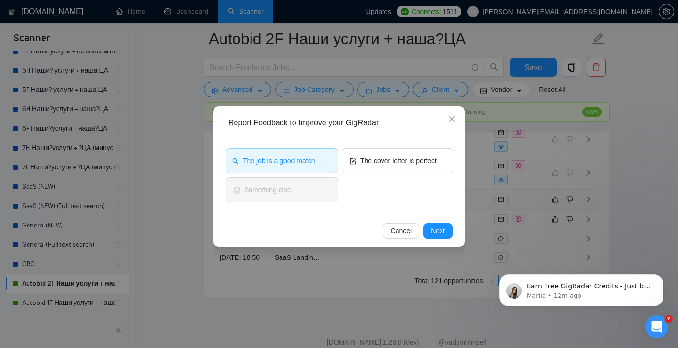
click at [412, 175] on div "The cover letter is perfect" at bounding box center [398, 162] width 112 height 29
click at [410, 166] on button "The cover letter is perfect" at bounding box center [398, 160] width 112 height 25
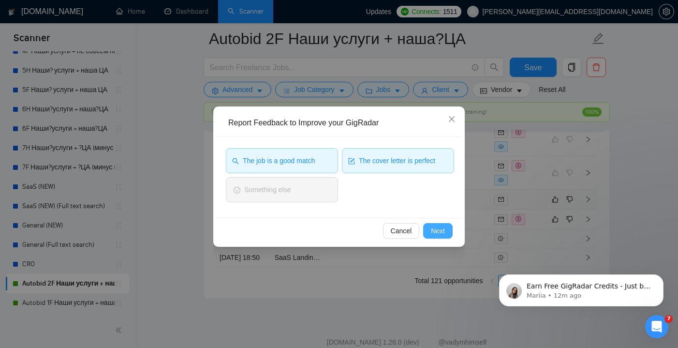
click at [442, 227] on span "Next" at bounding box center [438, 230] width 14 height 11
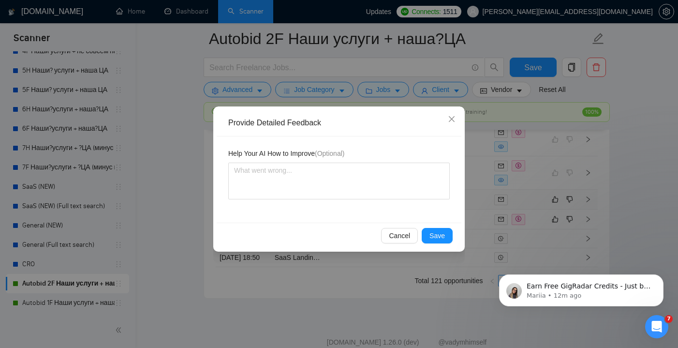
click at [442, 226] on div "Cancel Save" at bounding box center [339, 235] width 245 height 26
click at [439, 233] on span "Save" at bounding box center [437, 235] width 15 height 11
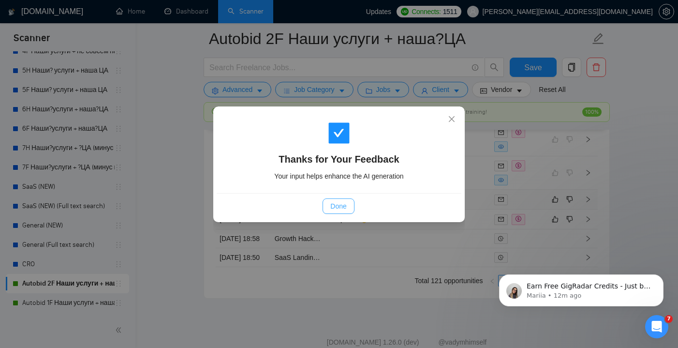
click at [336, 211] on span "Done" at bounding box center [338, 206] width 16 height 11
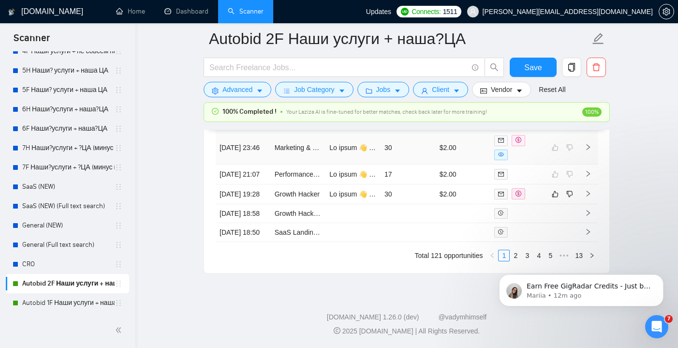
scroll to position [2697, 0]
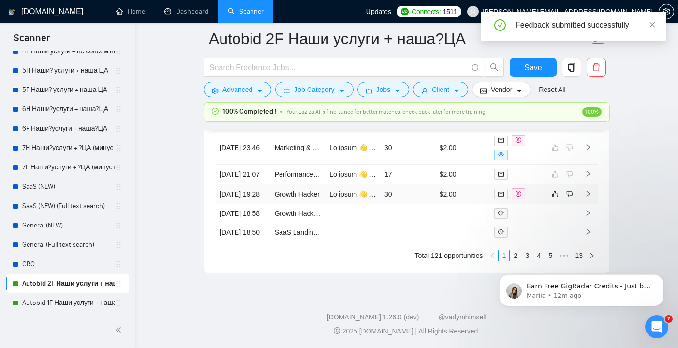
click at [400, 184] on td "30" at bounding box center [408, 194] width 55 height 20
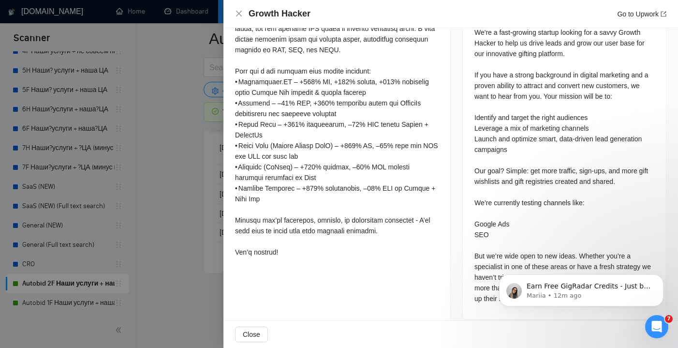
scroll to position [2781, 0]
click at [237, 14] on icon "close" at bounding box center [239, 14] width 8 height 8
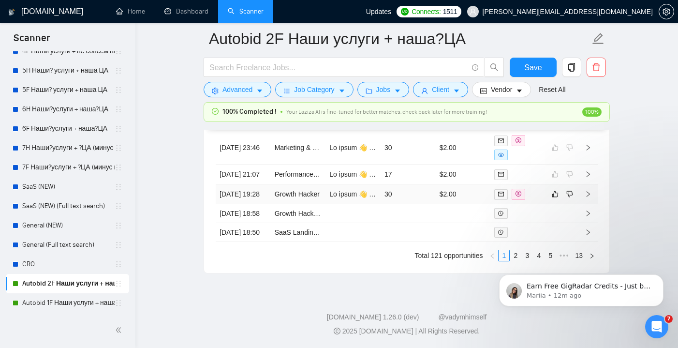
click at [553, 184] on td at bounding box center [562, 194] width 33 height 20
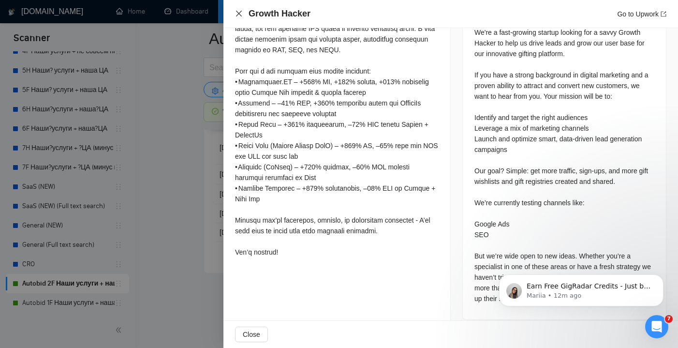
click at [241, 15] on icon "close" at bounding box center [239, 14] width 8 height 8
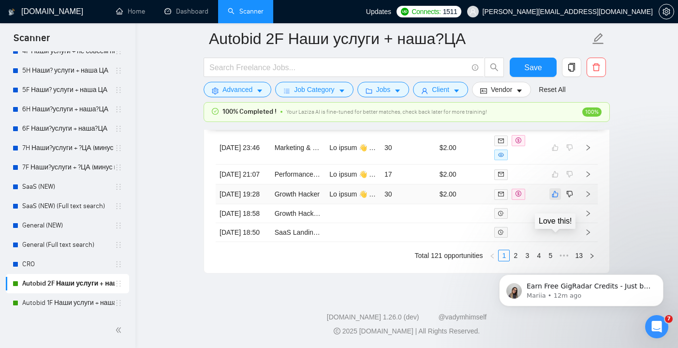
click at [556, 190] on icon "like" at bounding box center [555, 194] width 7 height 8
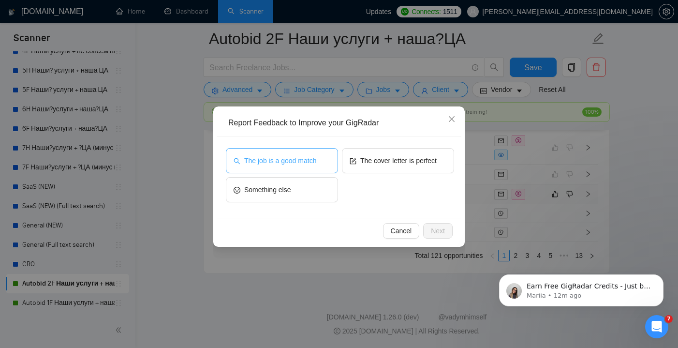
click at [324, 167] on button "The job is a good match" at bounding box center [282, 160] width 112 height 25
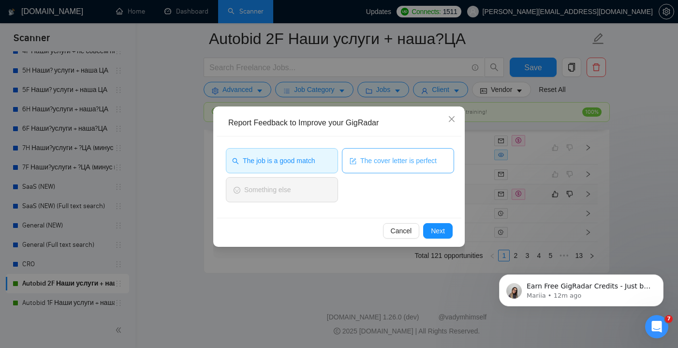
click at [391, 167] on button "The cover letter is perfect" at bounding box center [398, 160] width 112 height 25
click at [431, 230] on span "Next" at bounding box center [438, 230] width 14 height 11
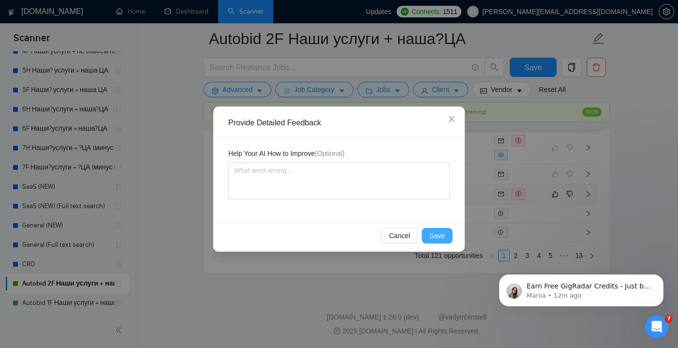
click at [432, 234] on span "Save" at bounding box center [437, 235] width 15 height 11
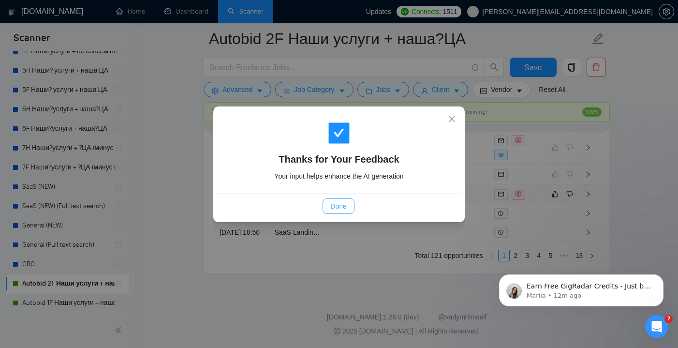
click at [340, 204] on span "Done" at bounding box center [338, 206] width 16 height 11
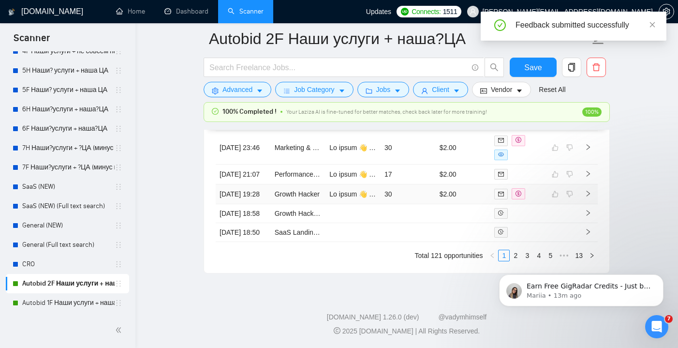
scroll to position [2697, 0]
click at [515, 204] on td at bounding box center [517, 194] width 55 height 20
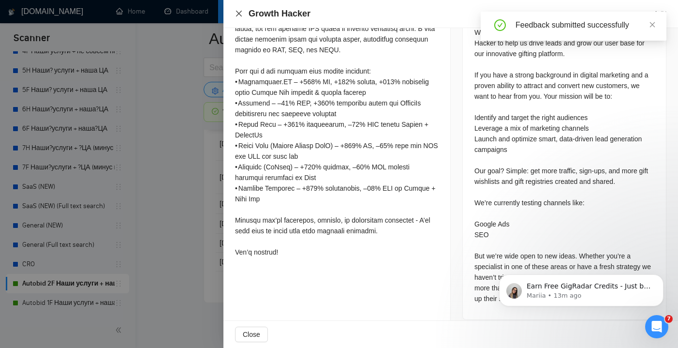
click at [237, 16] on icon "close" at bounding box center [239, 14] width 8 height 8
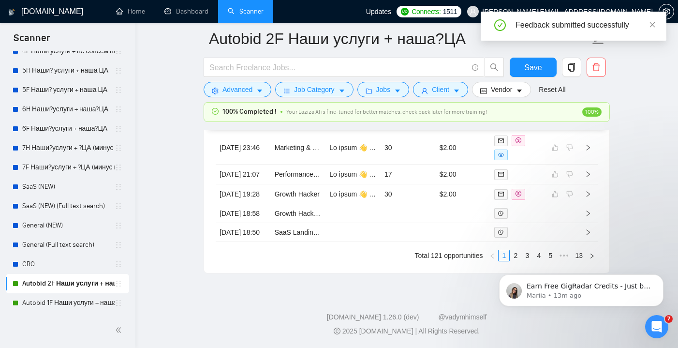
scroll to position [2796, 0]
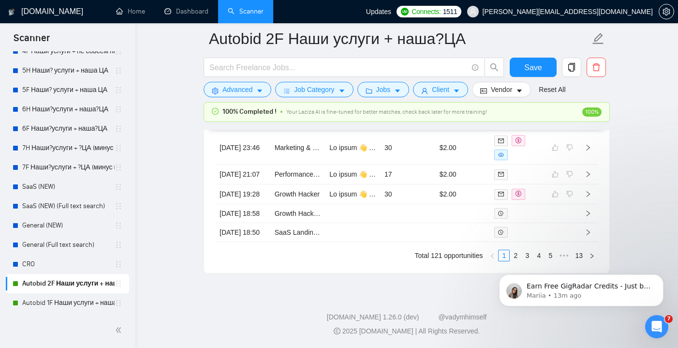
click html "Earn Free GigRadar Credits - Just by Sharing Your Story! 💬 Want more credits fo…"
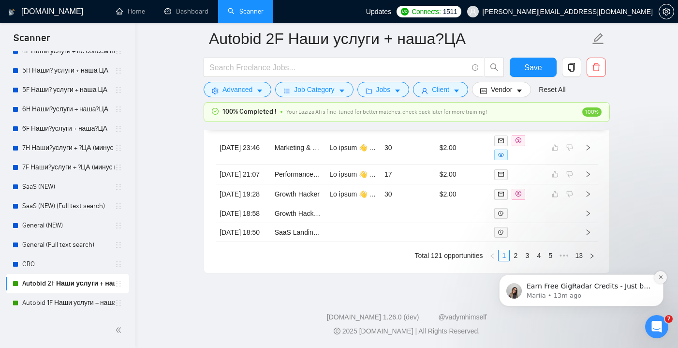
click at [661, 278] on icon "Dismiss notification" at bounding box center [660, 276] width 5 height 5
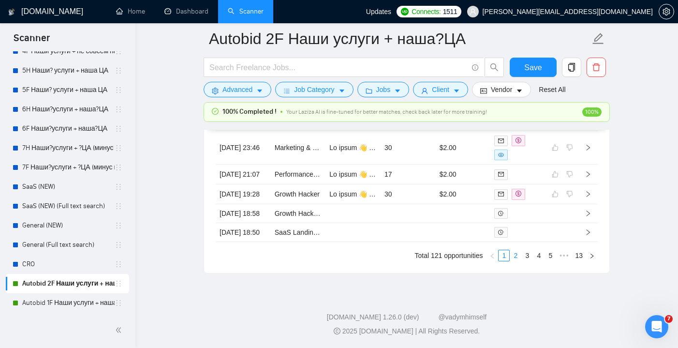
click at [517, 256] on link "2" at bounding box center [515, 255] width 11 height 11
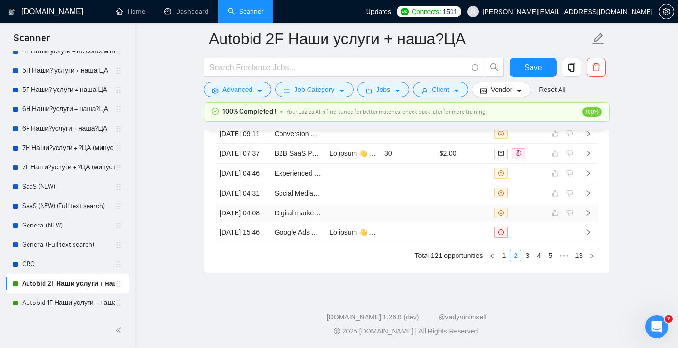
scroll to position [2738, 0]
click at [505, 261] on link "1" at bounding box center [504, 255] width 11 height 11
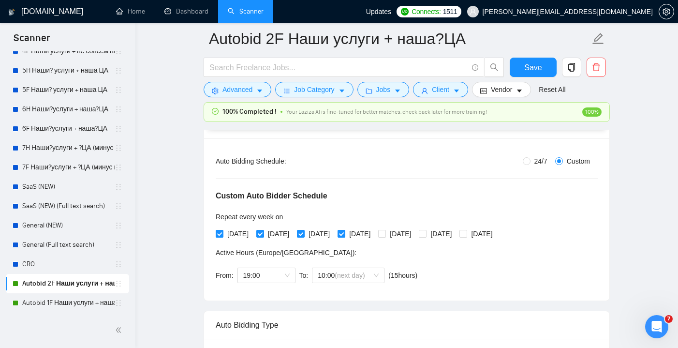
scroll to position [168, 0]
click at [525, 69] on span "Save" at bounding box center [532, 67] width 17 height 12
click at [64, 302] on link "Autobid 1F Наши услуги + наша ЦА" at bounding box center [68, 302] width 92 height 19
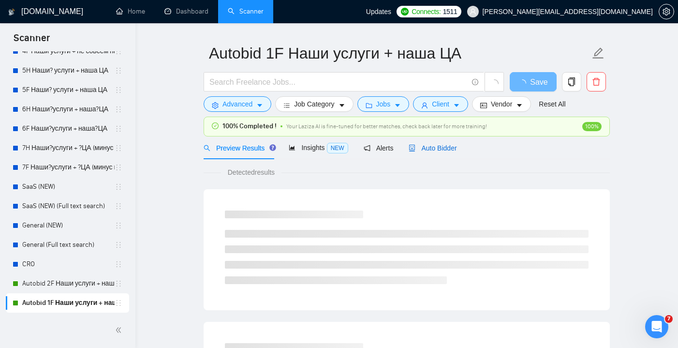
click at [439, 143] on div "Auto Bidder" at bounding box center [433, 148] width 48 height 11
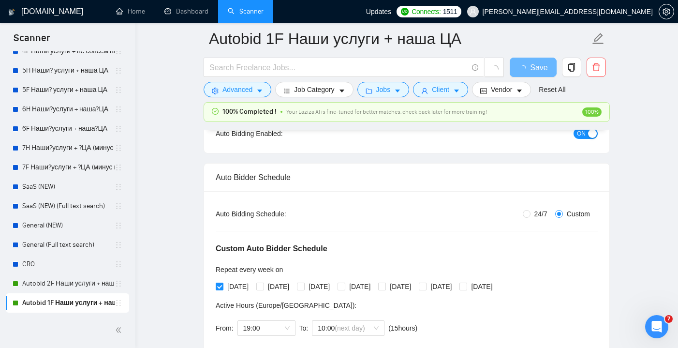
scroll to position [118, 0]
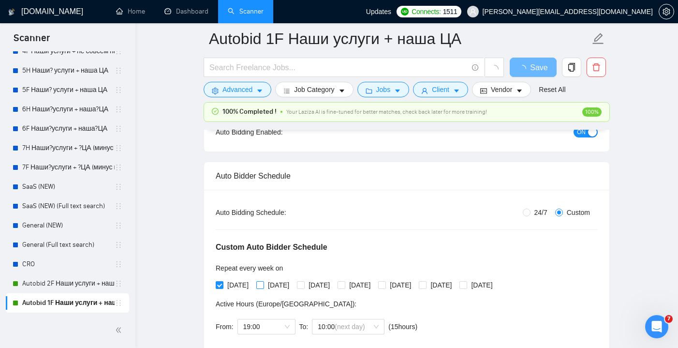
click at [263, 281] on input "[DATE]" at bounding box center [259, 284] width 7 height 7
click at [304, 286] on input "[DATE]" at bounding box center [300, 284] width 7 height 7
click at [344, 284] on input "[DATE]" at bounding box center [341, 284] width 7 height 7
click at [537, 73] on span "Save" at bounding box center [532, 67] width 17 height 12
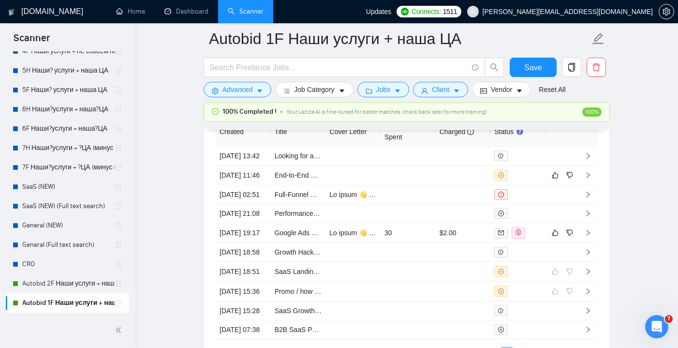
scroll to position [2584, 0]
click at [441, 187] on td at bounding box center [463, 177] width 55 height 20
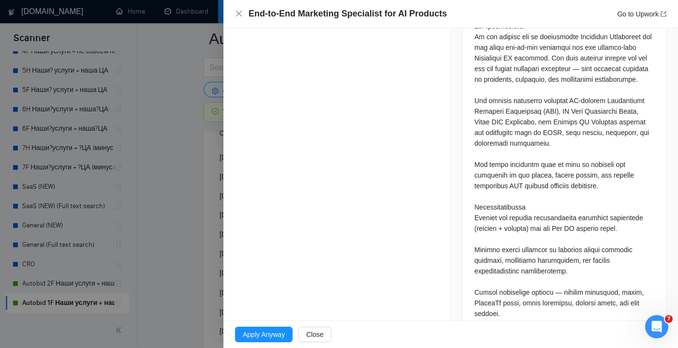
scroll to position [455, 0]
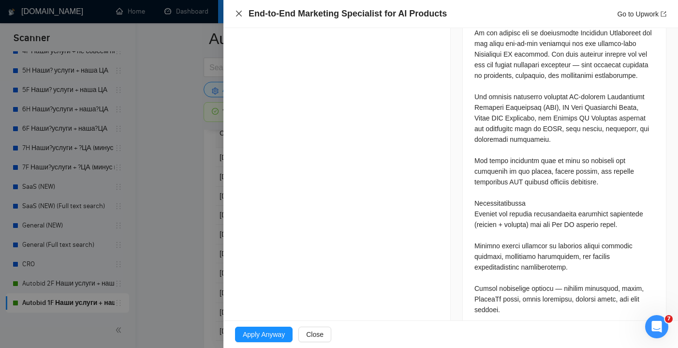
click at [241, 16] on icon "close" at bounding box center [239, 14] width 8 height 8
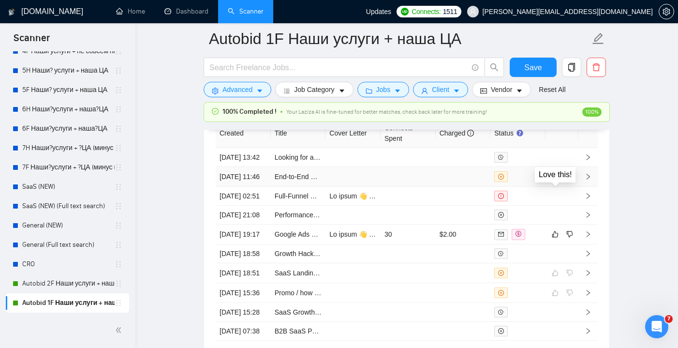
click at [553, 180] on icon "like" at bounding box center [555, 177] width 7 height 8
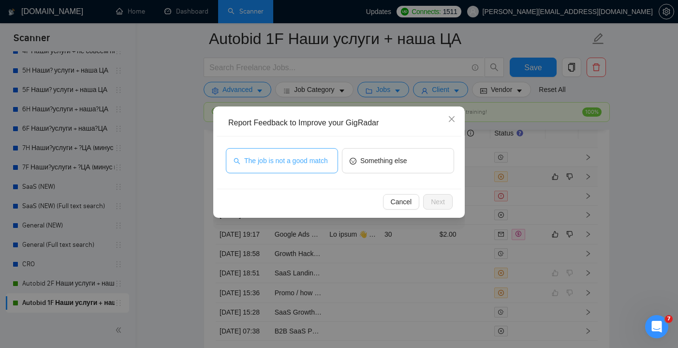
click at [278, 163] on span "The job is not a good match" at bounding box center [286, 160] width 84 height 11
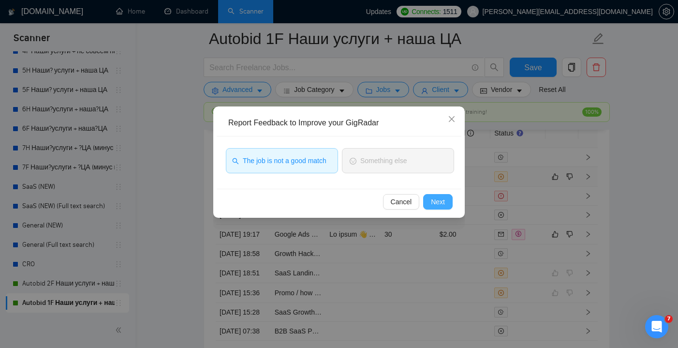
click at [437, 205] on span "Next" at bounding box center [438, 201] width 14 height 11
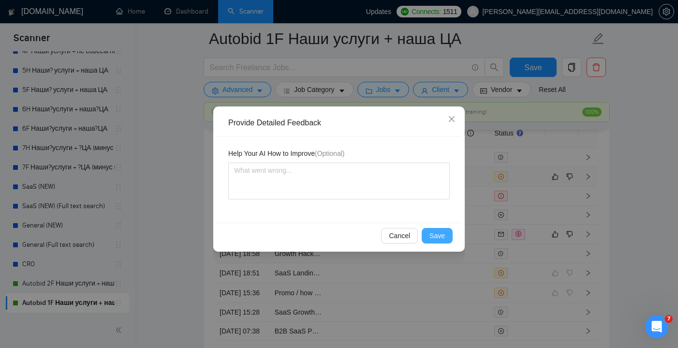
click at [441, 238] on span "Save" at bounding box center [437, 235] width 15 height 11
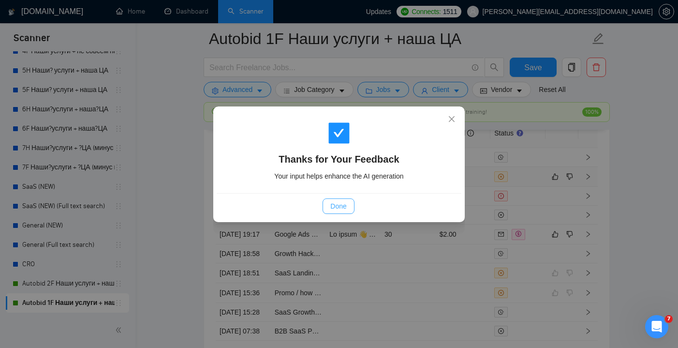
click at [340, 201] on span "Done" at bounding box center [338, 206] width 16 height 11
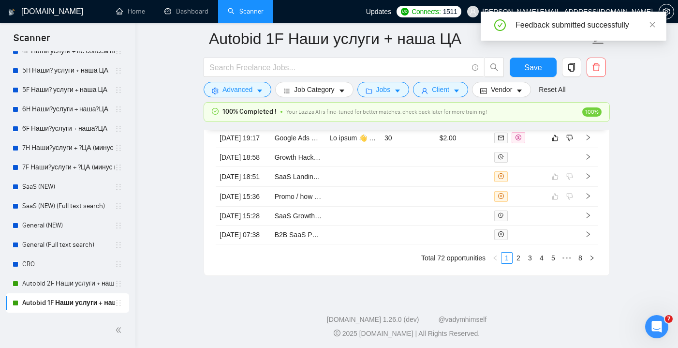
scroll to position [2597, 0]
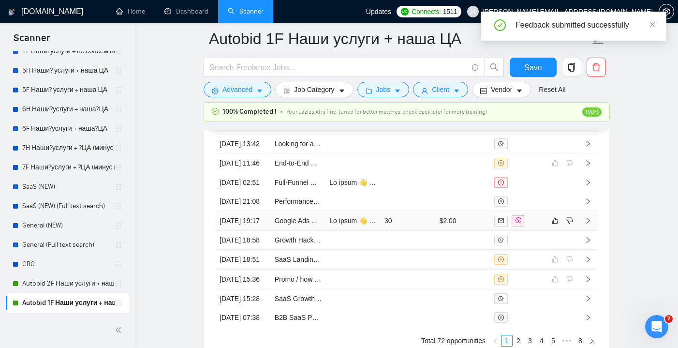
click at [427, 231] on td "30" at bounding box center [408, 221] width 55 height 20
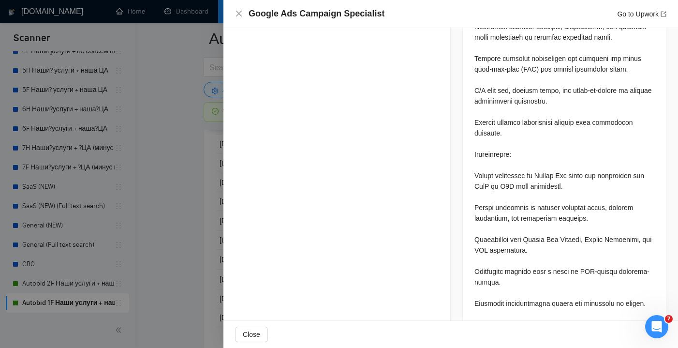
scroll to position [720, 0]
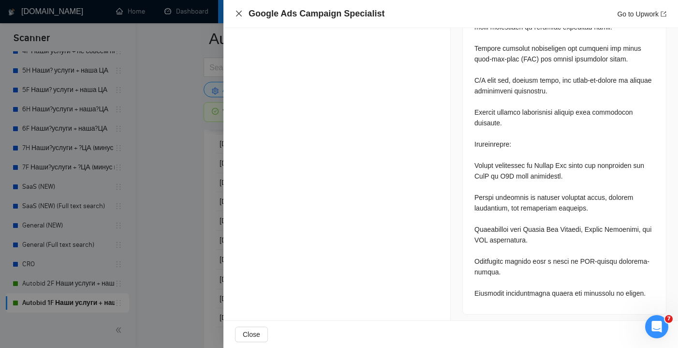
click at [238, 15] on icon "close" at bounding box center [239, 14] width 8 height 8
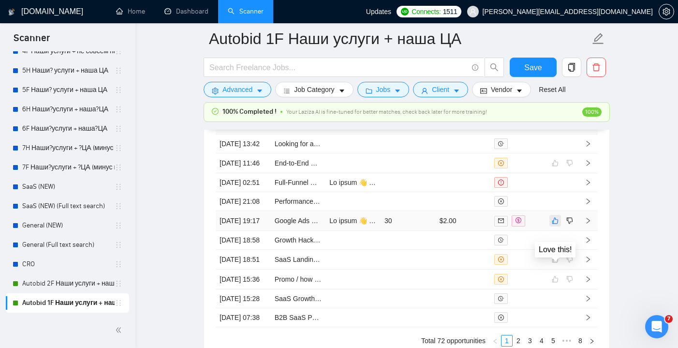
click at [557, 224] on icon "like" at bounding box center [555, 221] width 7 height 8
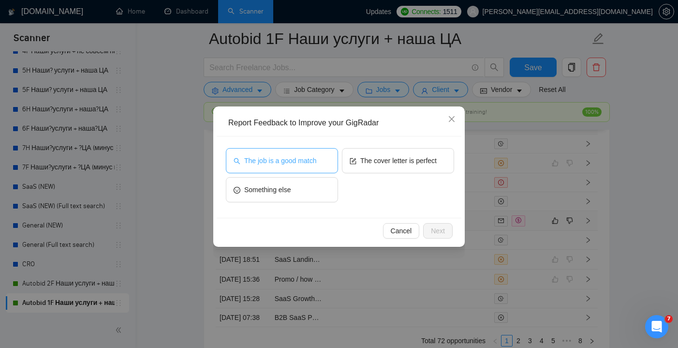
click at [317, 150] on button "The job is a good match" at bounding box center [282, 160] width 112 height 25
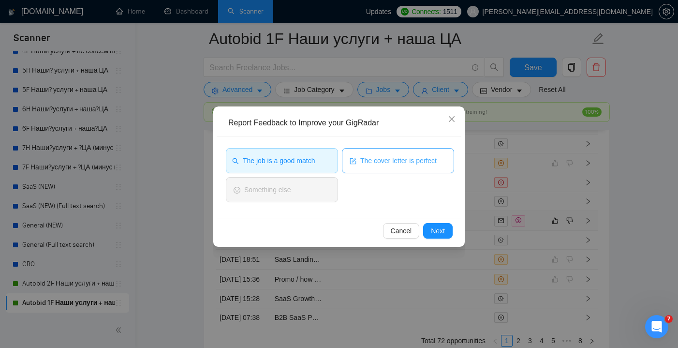
click at [370, 161] on span "The cover letter is perfect" at bounding box center [398, 160] width 76 height 11
click at [433, 233] on span "Next" at bounding box center [438, 230] width 14 height 11
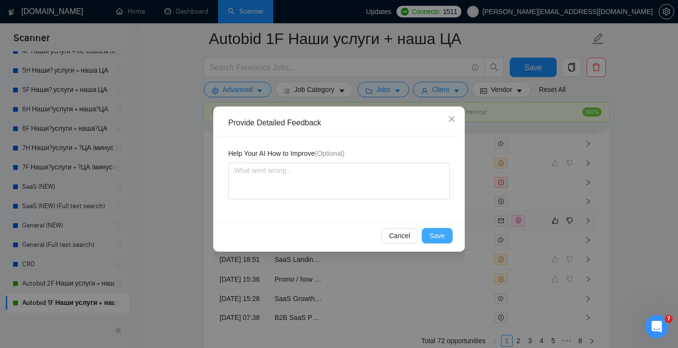
click at [433, 234] on span "Save" at bounding box center [437, 235] width 15 height 11
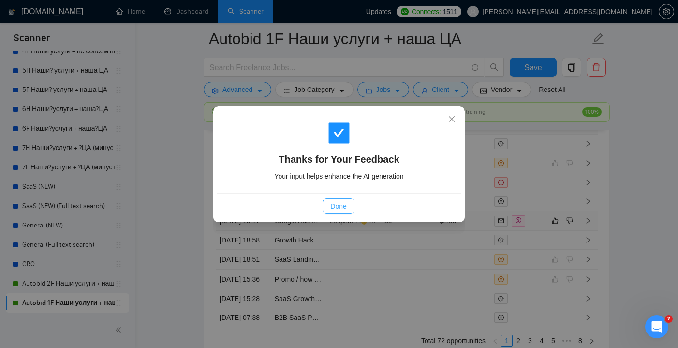
click at [338, 207] on span "Done" at bounding box center [338, 206] width 16 height 11
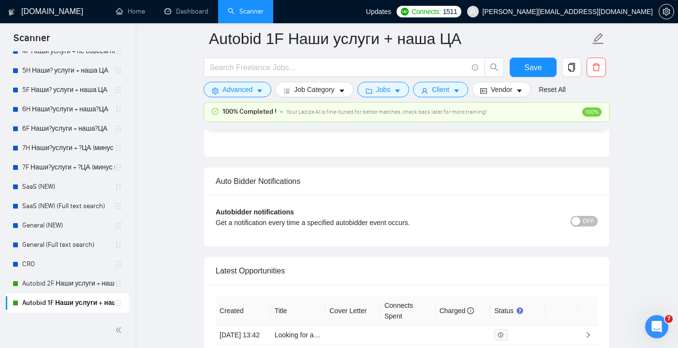
scroll to position [2343, 0]
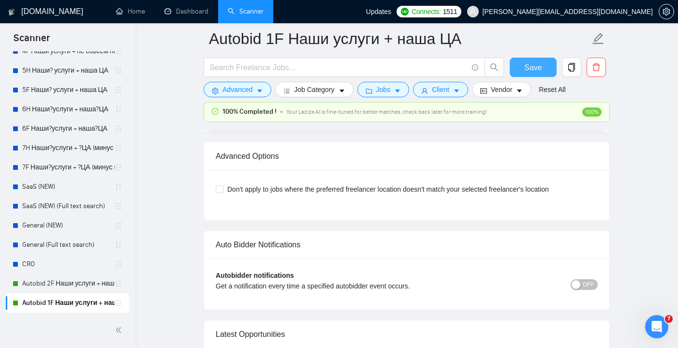
click at [532, 60] on button "Save" at bounding box center [533, 67] width 47 height 19
